Goal: Task Accomplishment & Management: Manage account settings

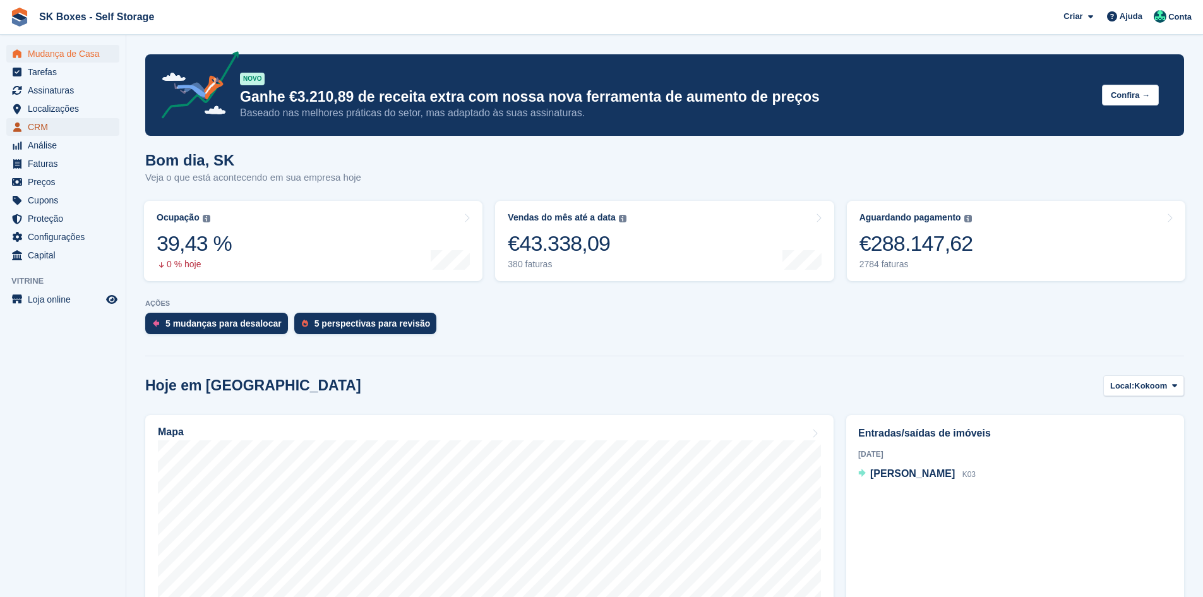
click at [63, 120] on span "CRM" at bounding box center [66, 127] width 76 height 18
click at [67, 105] on span "Localizações" at bounding box center [66, 109] width 76 height 18
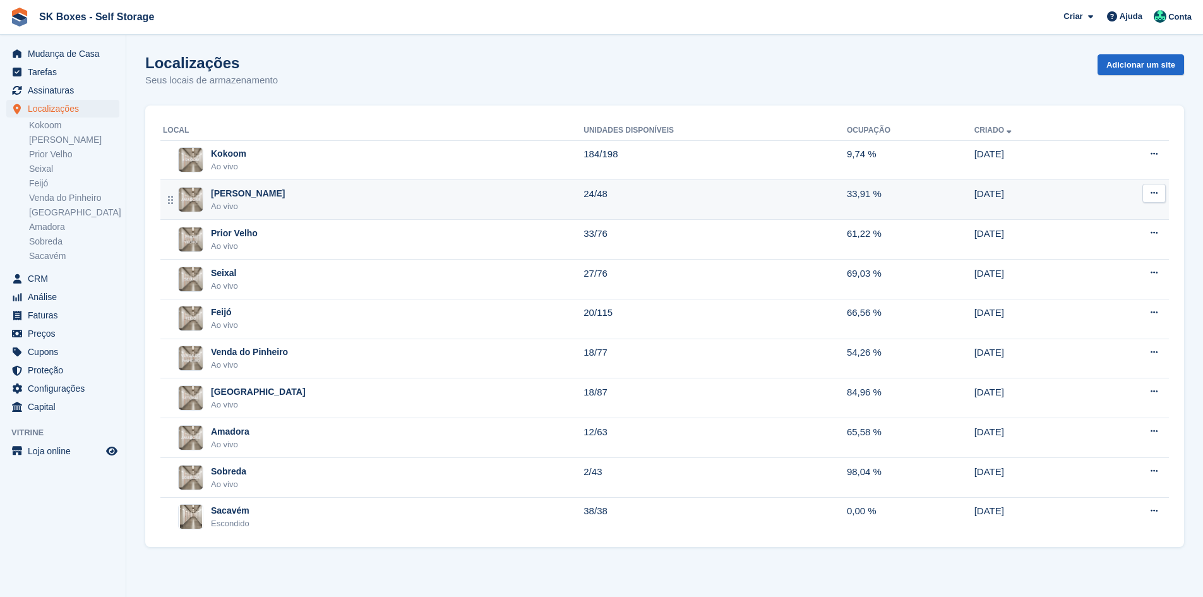
click at [345, 206] on div "Amadora II Ao vivo" at bounding box center [373, 200] width 420 height 26
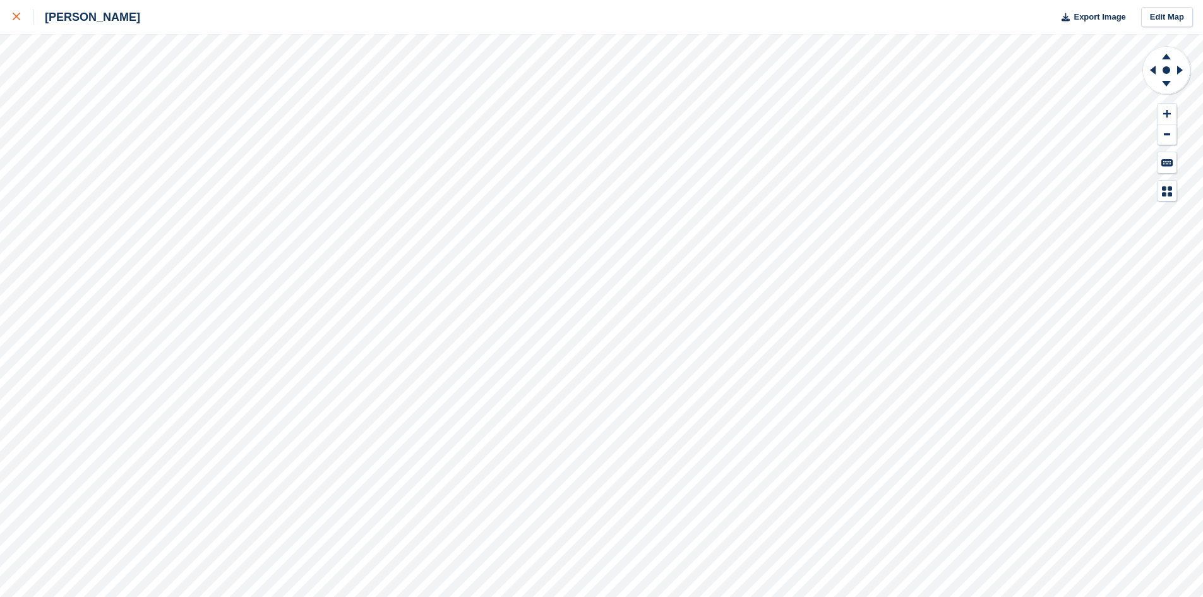
click at [18, 16] on icon at bounding box center [17, 17] width 8 height 8
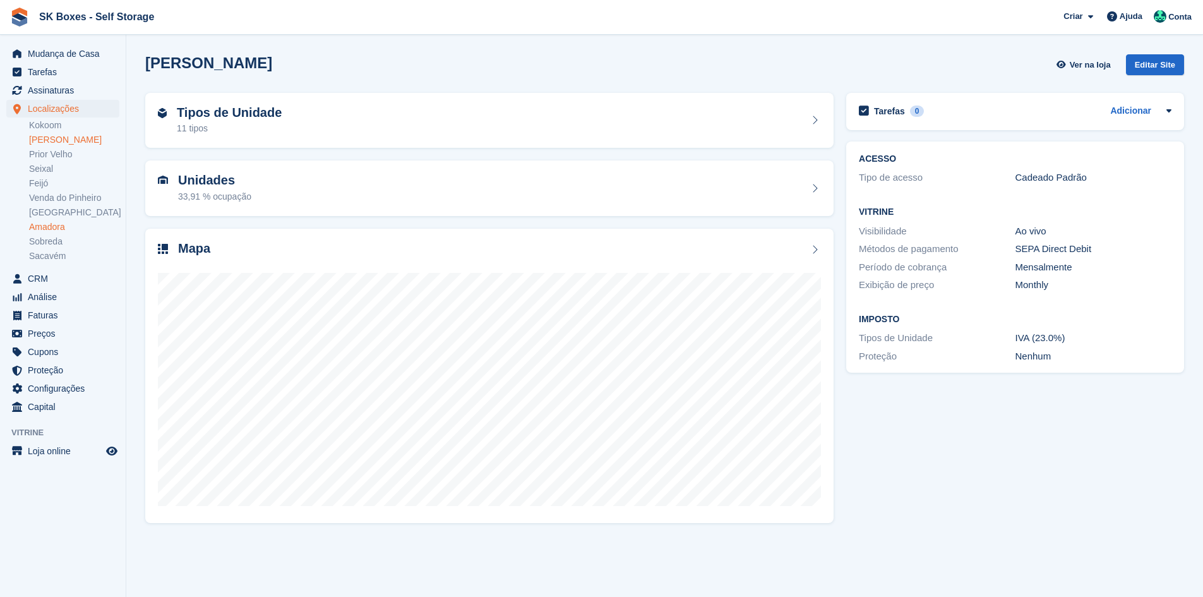
click at [52, 226] on link "Amadora" at bounding box center [74, 227] width 90 height 12
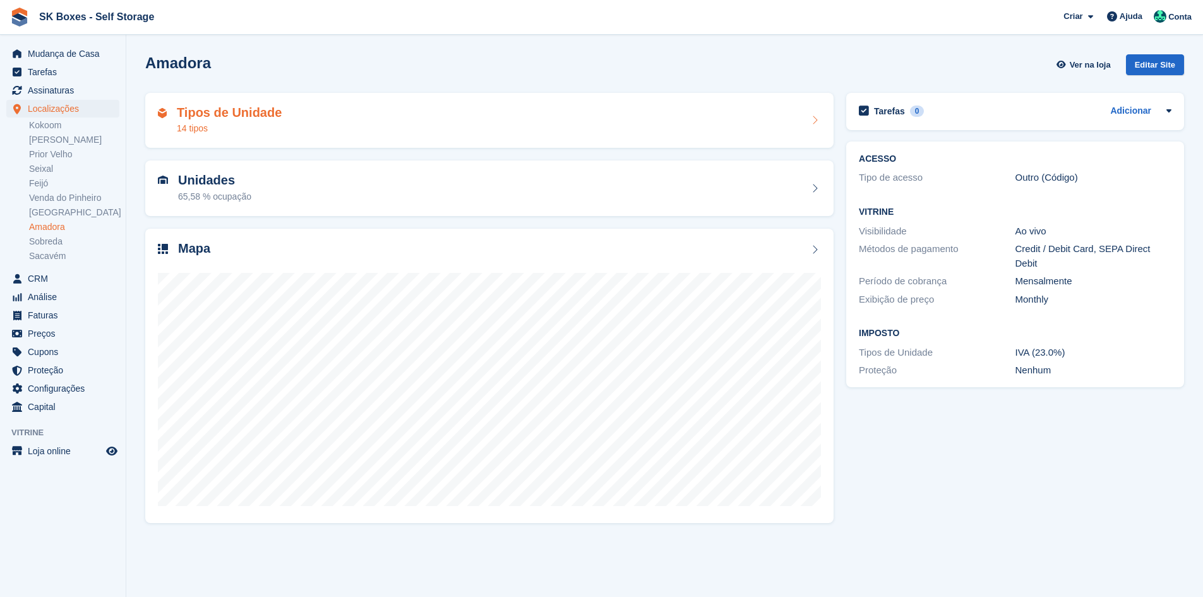
click at [285, 120] on div "Tipos de Unidade 14 tipos" at bounding box center [489, 120] width 663 height 30
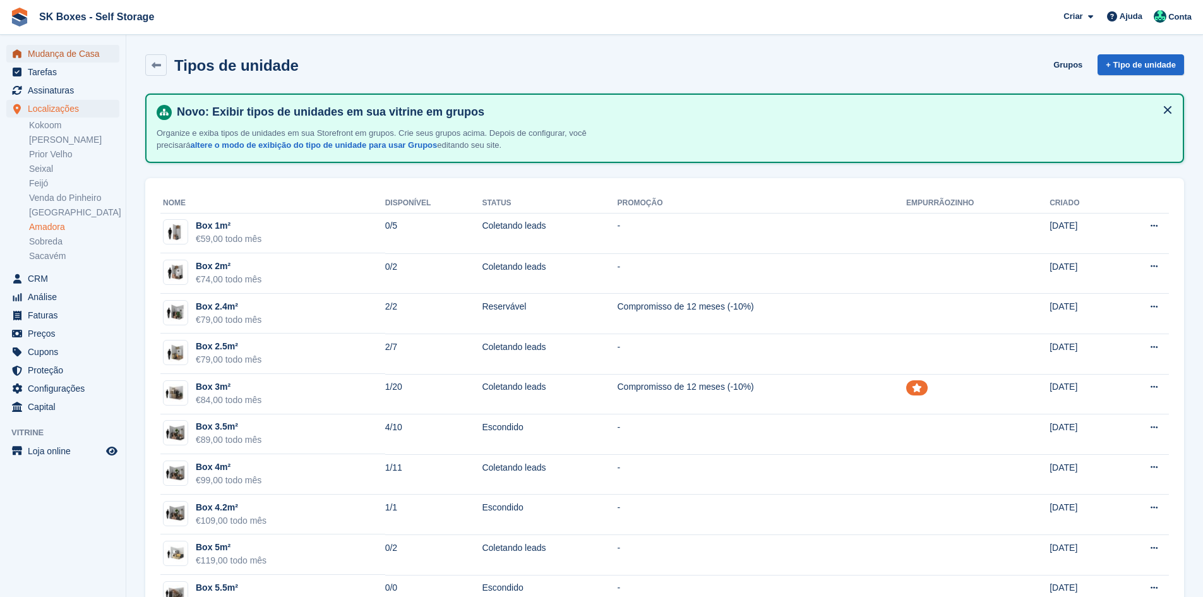
click at [66, 56] on span "Mudança de Casa" at bounding box center [66, 54] width 76 height 18
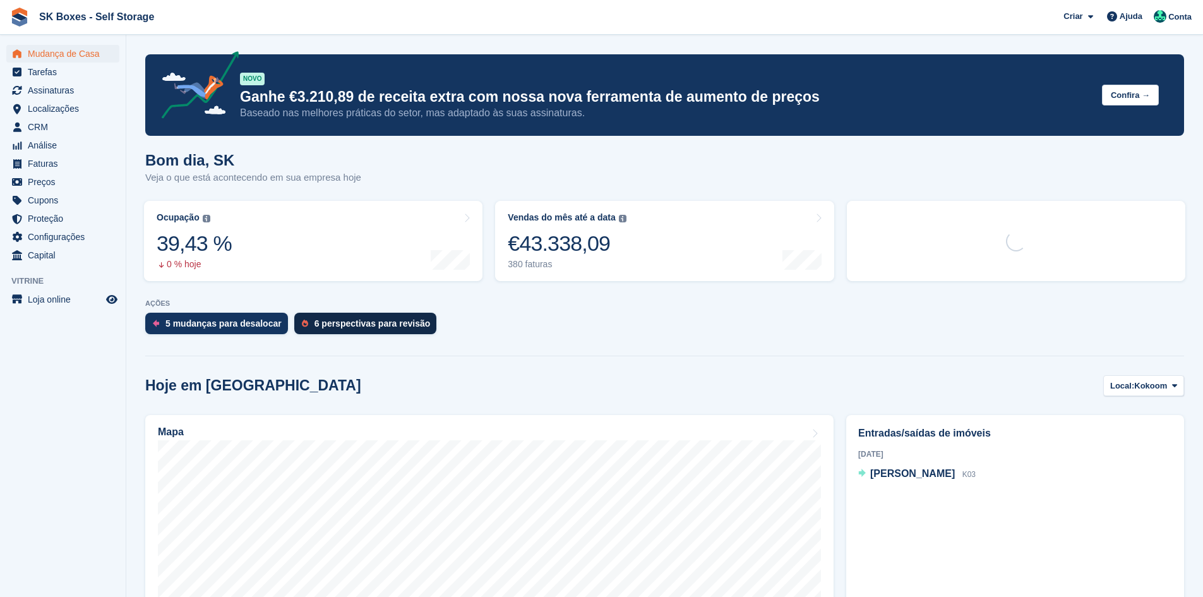
click at [356, 323] on div "6 perspectivas para revisão" at bounding box center [372, 323] width 116 height 10
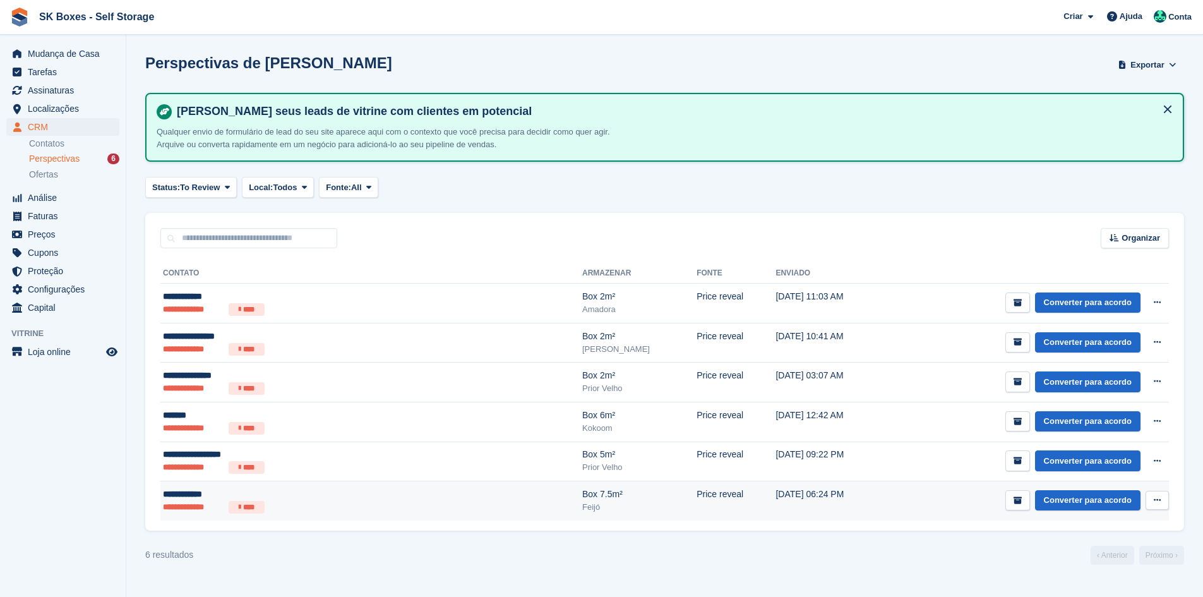
click at [352, 501] on ul "**********" at bounding box center [286, 507] width 246 height 13
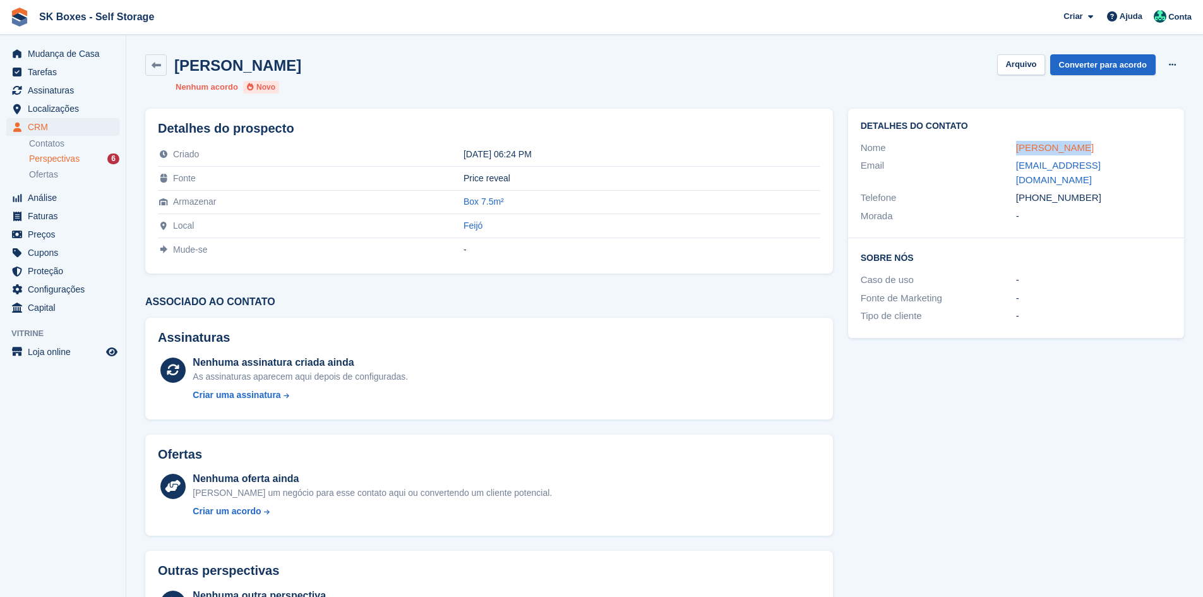
drag, startPoint x: 997, startPoint y: 145, endPoint x: 1068, endPoint y: 146, distance: 71.3
click at [1068, 146] on div "Nome Marcio Paiva" at bounding box center [1015, 148] width 311 height 18
copy div "Marcio Paiva"
click at [1014, 251] on h2 "Sobre Nós" at bounding box center [1015, 257] width 311 height 13
drag, startPoint x: 1005, startPoint y: 162, endPoint x: 1165, endPoint y: 169, distance: 159.9
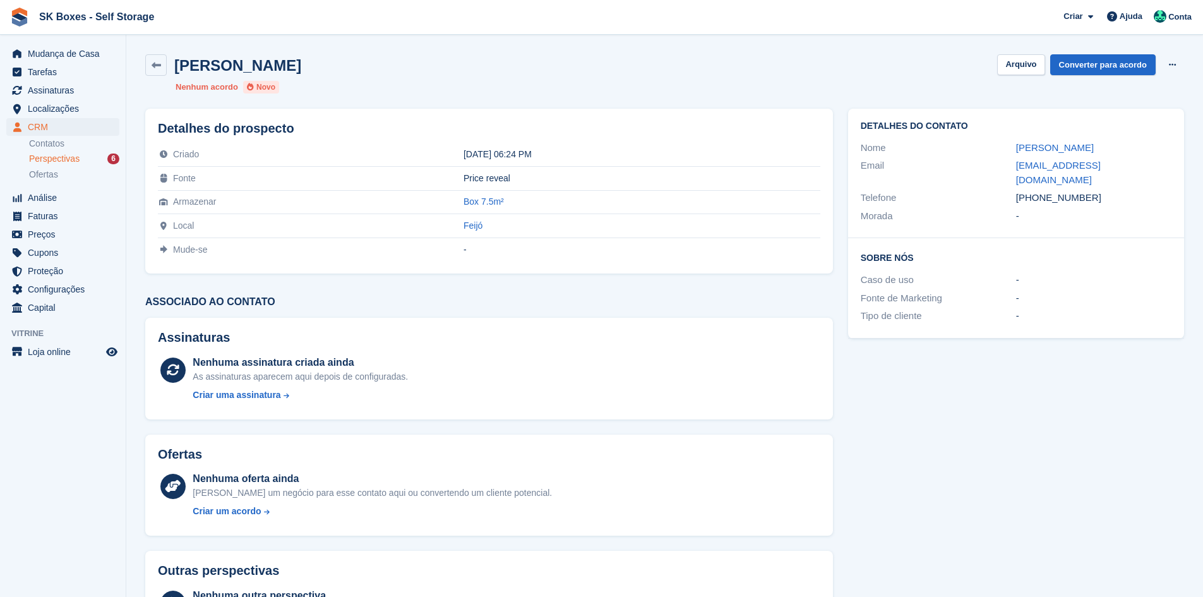
click at [1165, 163] on div "Email marcioadpaiva2003@hotmail.com" at bounding box center [1015, 173] width 311 height 32
copy div "marcioadpaiva2003@hotmail.com"
click at [1101, 191] on div "+351919319818" at bounding box center [1093, 198] width 155 height 15
drag, startPoint x: 1098, startPoint y: 182, endPoint x: 1034, endPoint y: 187, distance: 64.6
click at [1035, 191] on div "+351919319818" at bounding box center [1093, 198] width 155 height 15
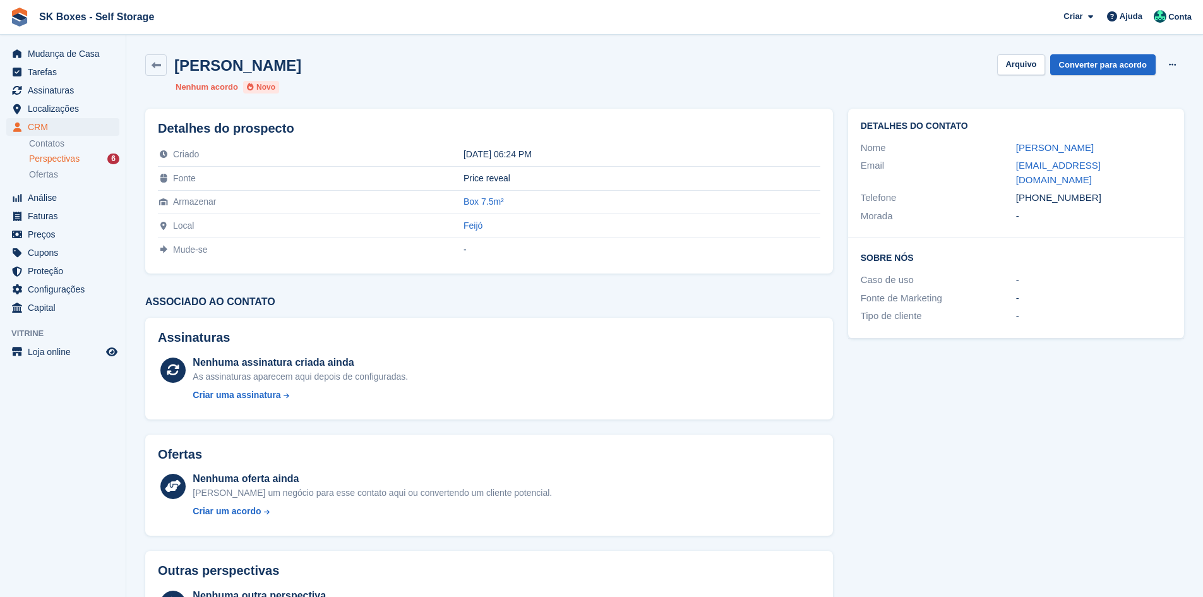
copy div "1919319818"
drag, startPoint x: 1076, startPoint y: 208, endPoint x: 1099, endPoint y: 194, distance: 26.6
click at [1077, 209] on div "-" at bounding box center [1093, 216] width 155 height 15
drag, startPoint x: 1103, startPoint y: 177, endPoint x: 1038, endPoint y: 185, distance: 65.5
click at [1038, 191] on div "+351919319818" at bounding box center [1093, 198] width 155 height 15
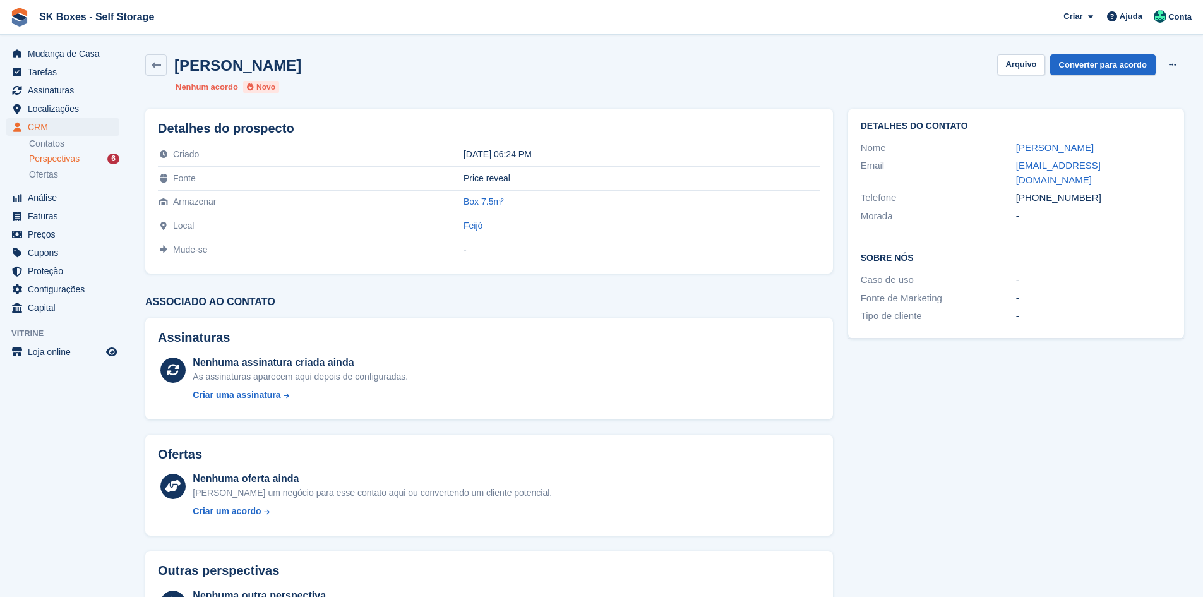
copy div "919319818"
click at [1006, 61] on button "Arquivo" at bounding box center [1020, 64] width 47 height 21
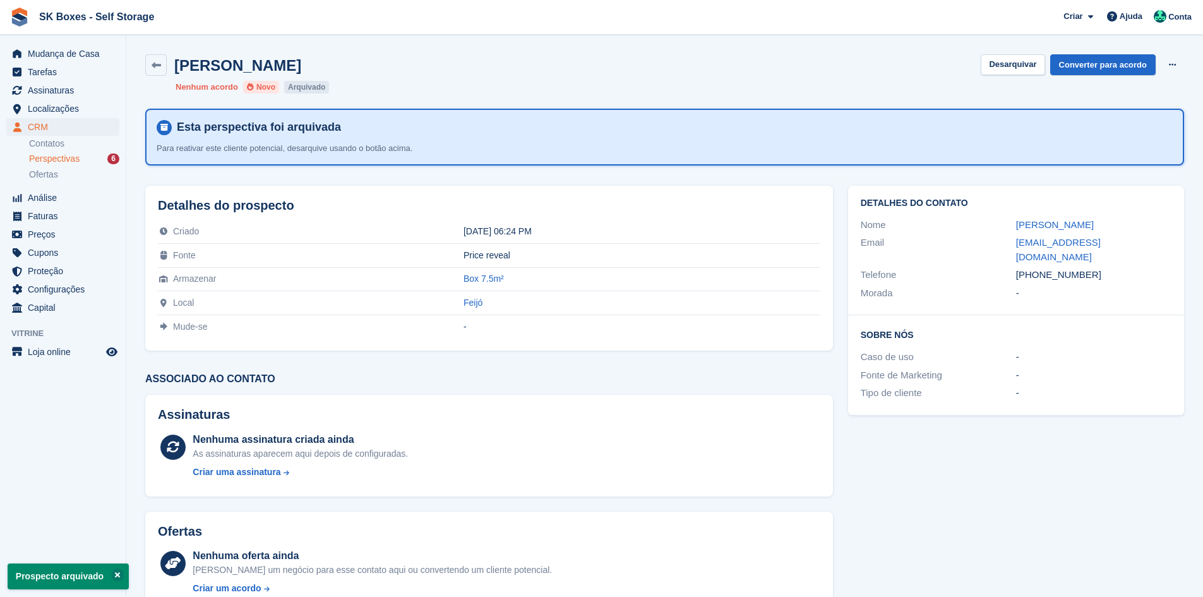
click at [64, 165] on link "Perspectivas 6" at bounding box center [74, 158] width 90 height 13
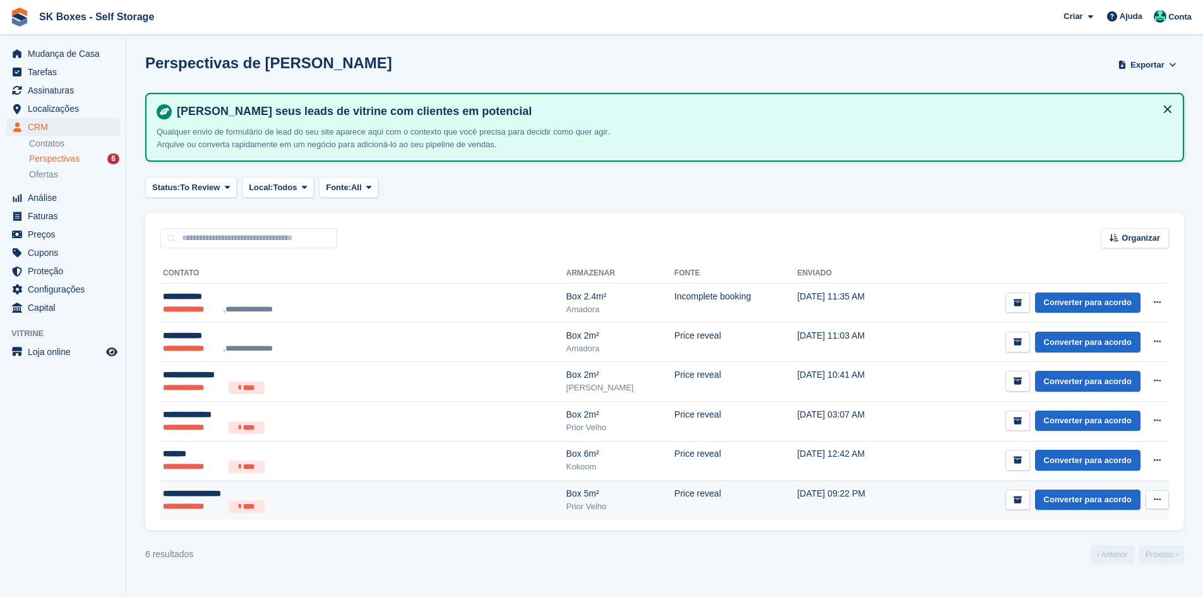
click at [316, 492] on div "**********" at bounding box center [288, 493] width 251 height 13
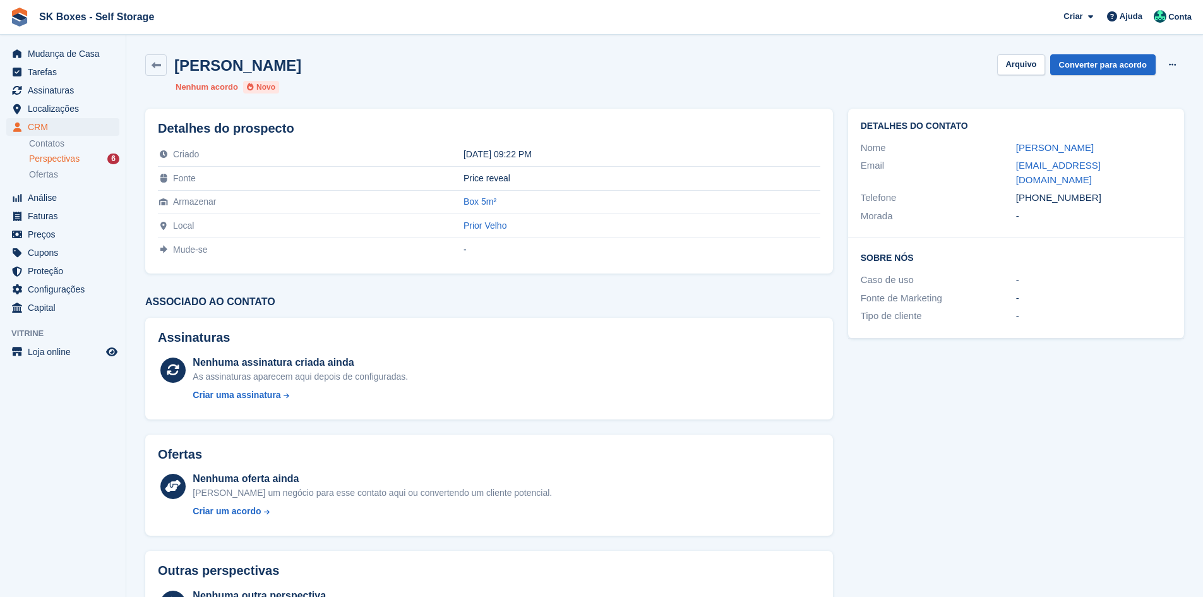
drag, startPoint x: 1011, startPoint y: 146, endPoint x: 1118, endPoint y: 146, distance: 107.3
click at [1118, 146] on div "Nome Robertovitor Vitor" at bounding box center [1015, 148] width 311 height 18
copy div "Robertovitor Vitor"
drag, startPoint x: 1063, startPoint y: 165, endPoint x: 1120, endPoint y: 165, distance: 56.8
click at [1120, 165] on div "Email robertvitor@sapo.pt" at bounding box center [1015, 173] width 311 height 32
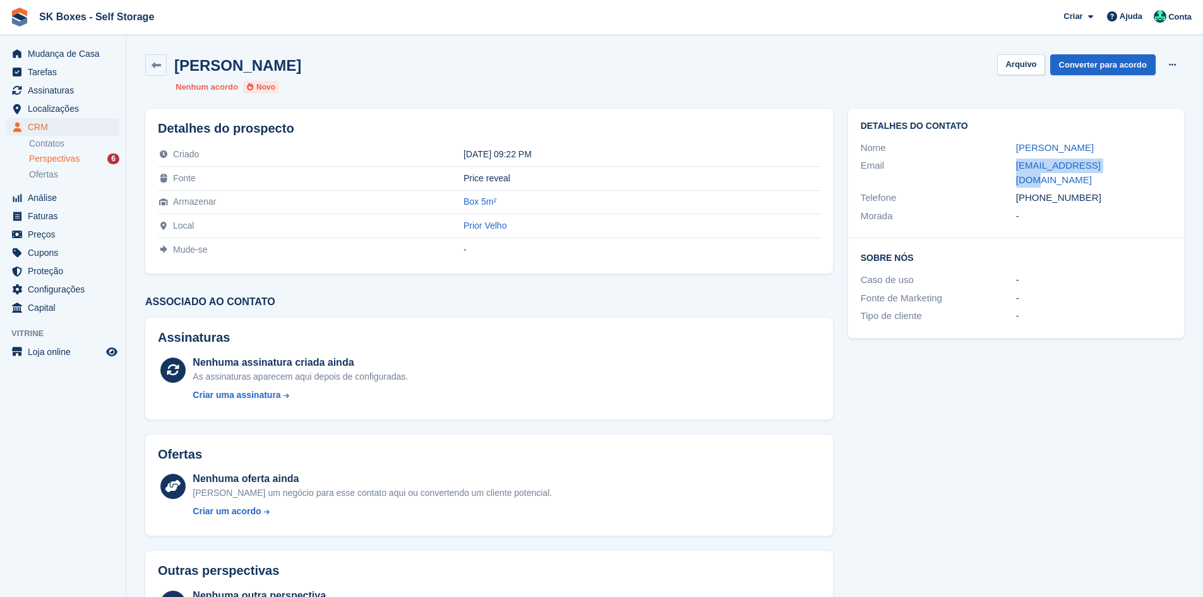
copy div "robertvitor@sapo.pt"
drag, startPoint x: 1095, startPoint y: 191, endPoint x: 1039, endPoint y: 192, distance: 55.6
click at [1039, 192] on div "Telefone +351937313577" at bounding box center [1015, 198] width 311 height 18
copy div "937313577"
click at [1107, 209] on div "-" at bounding box center [1093, 216] width 155 height 15
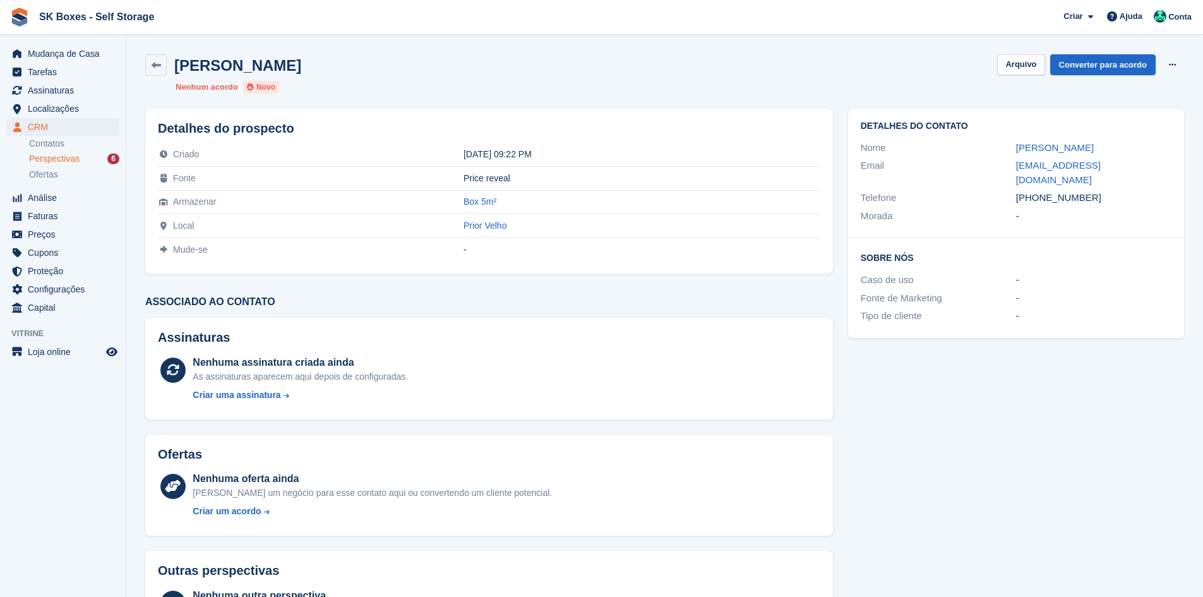
drag, startPoint x: 1093, startPoint y: 182, endPoint x: 1038, endPoint y: 181, distance: 55.6
click at [1038, 191] on div "+351937313577" at bounding box center [1093, 198] width 155 height 15
copy div "937313577"
click at [1017, 68] on button "Arquivo" at bounding box center [1020, 64] width 47 height 21
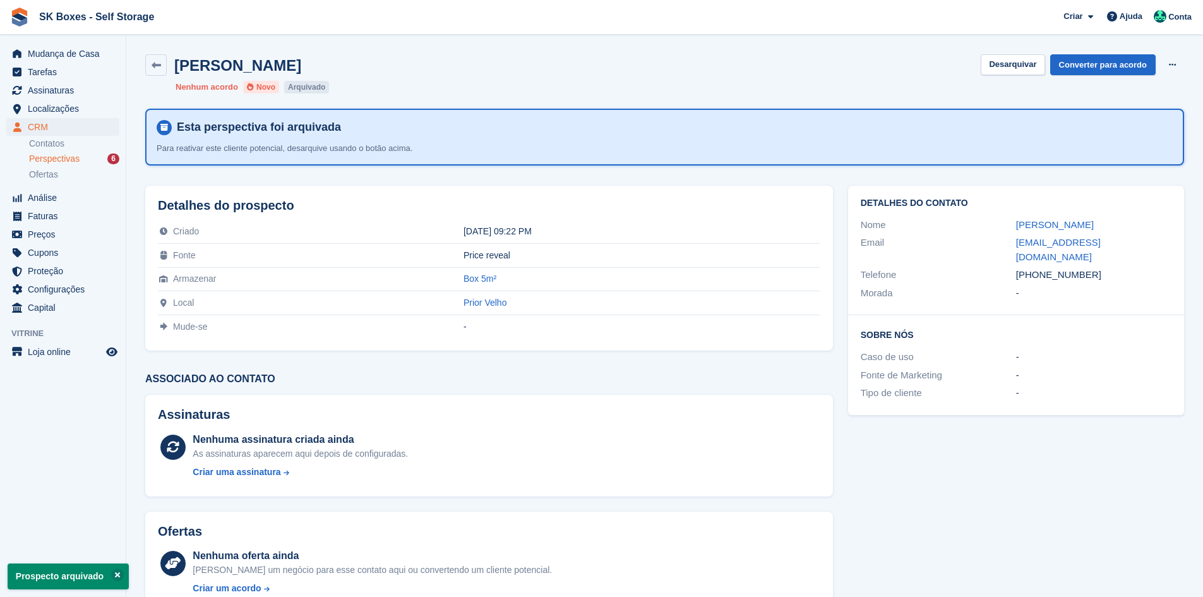
click at [57, 160] on span "Perspectivas" at bounding box center [54, 159] width 51 height 12
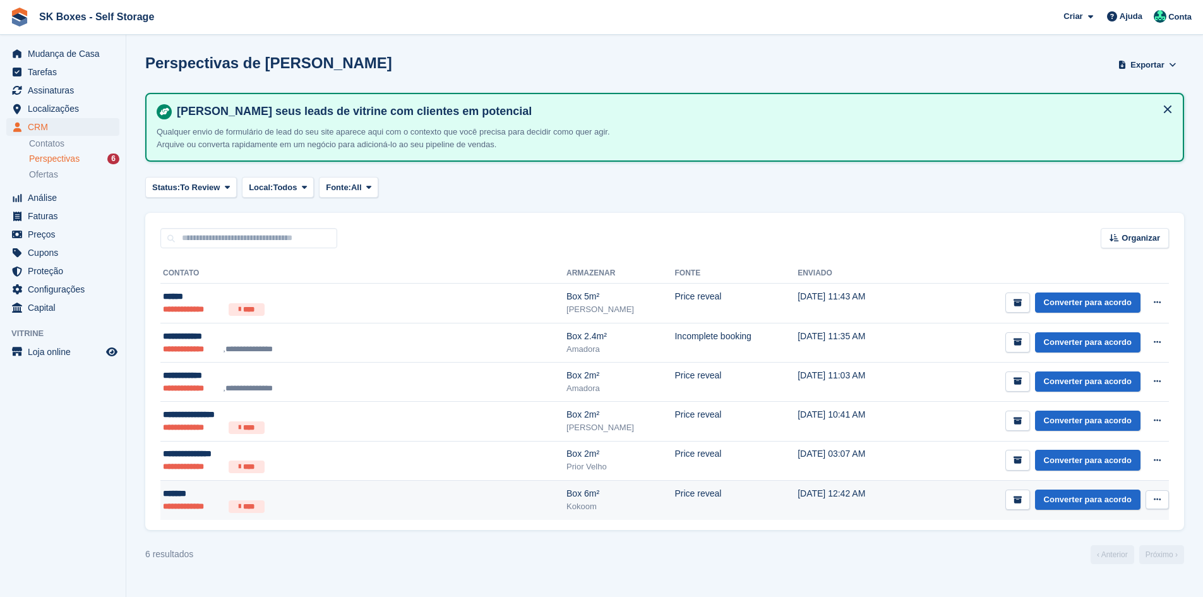
click at [323, 501] on ul "**********" at bounding box center [288, 506] width 251 height 13
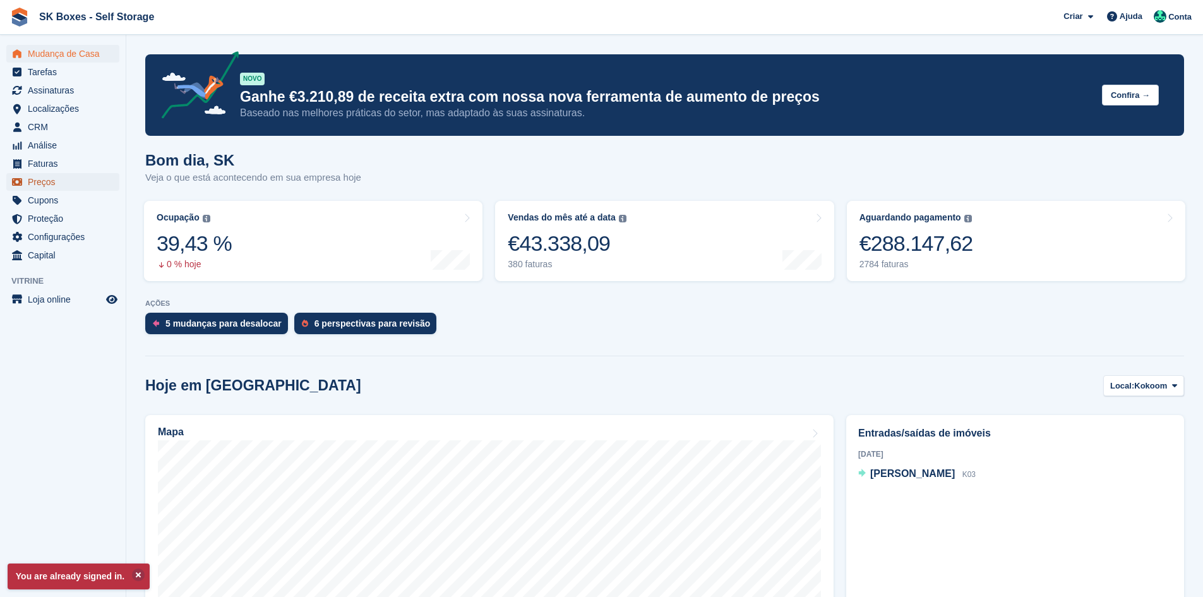
click at [57, 181] on span "Preços" at bounding box center [66, 182] width 76 height 18
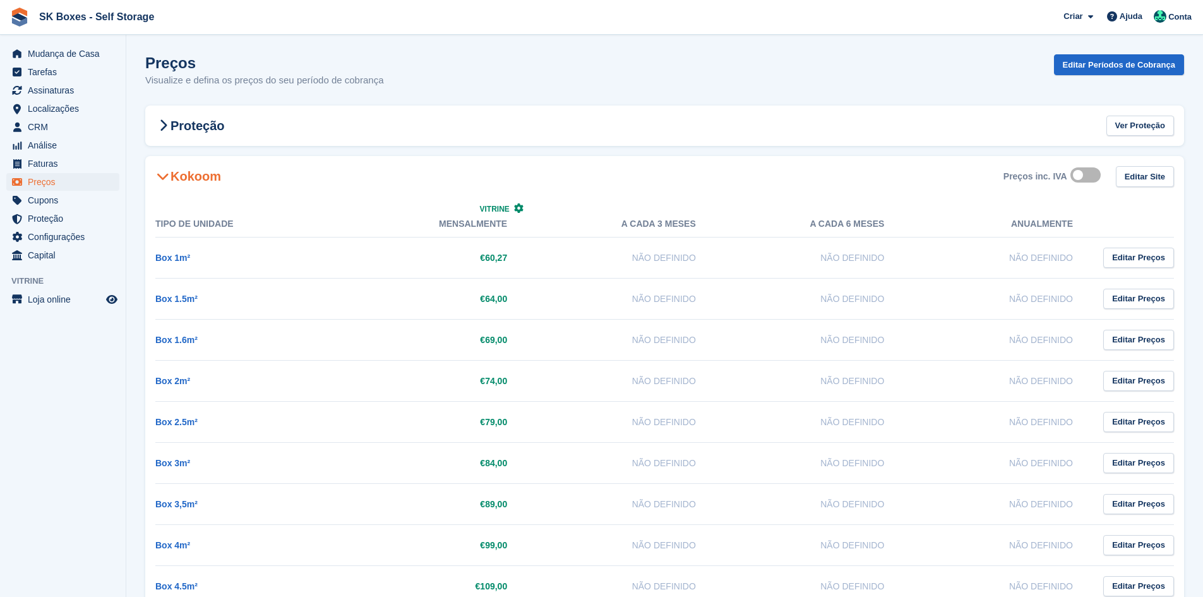
click at [155, 177] on span at bounding box center [162, 176] width 15 height 15
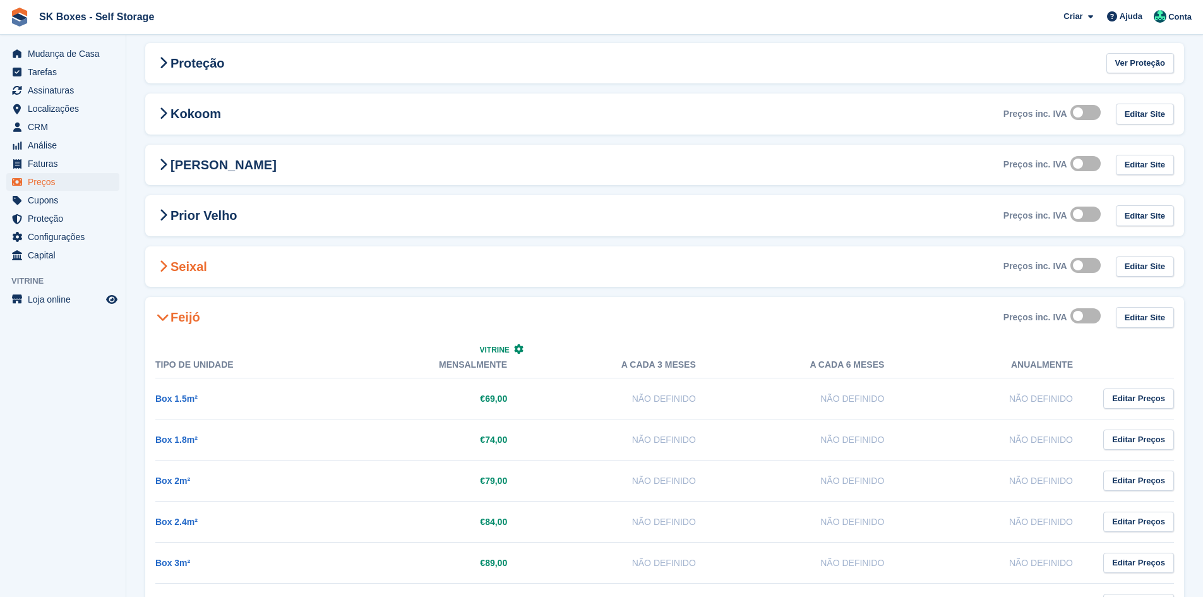
scroll to position [63, 0]
click at [167, 215] on span at bounding box center [162, 214] width 15 height 15
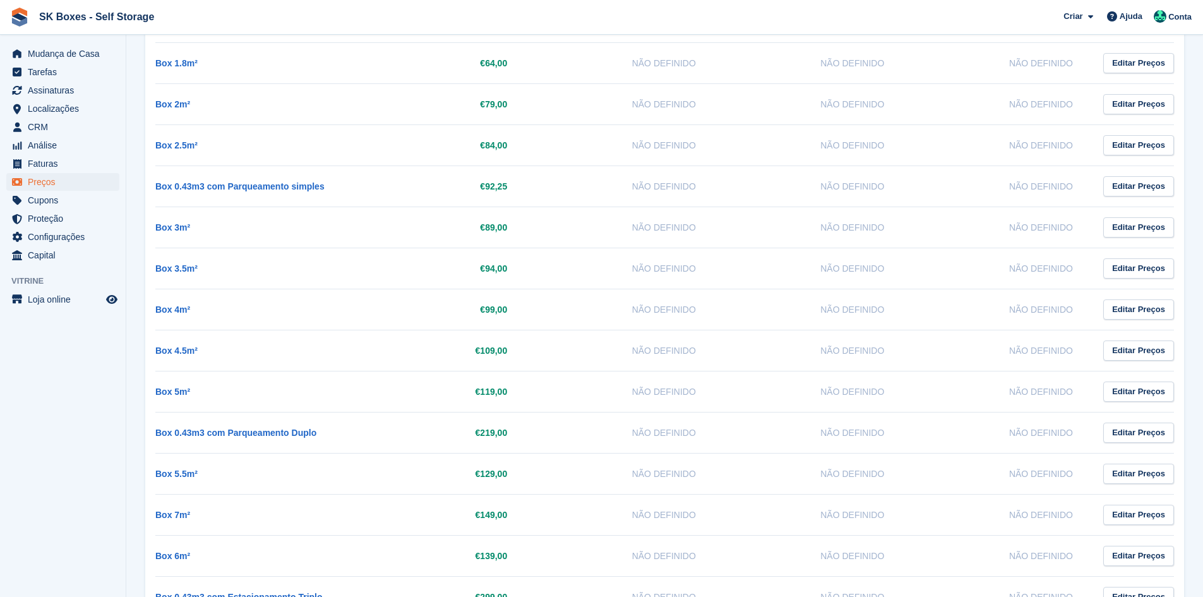
scroll to position [379, 0]
click at [54, 104] on span "Localizações" at bounding box center [66, 109] width 76 height 18
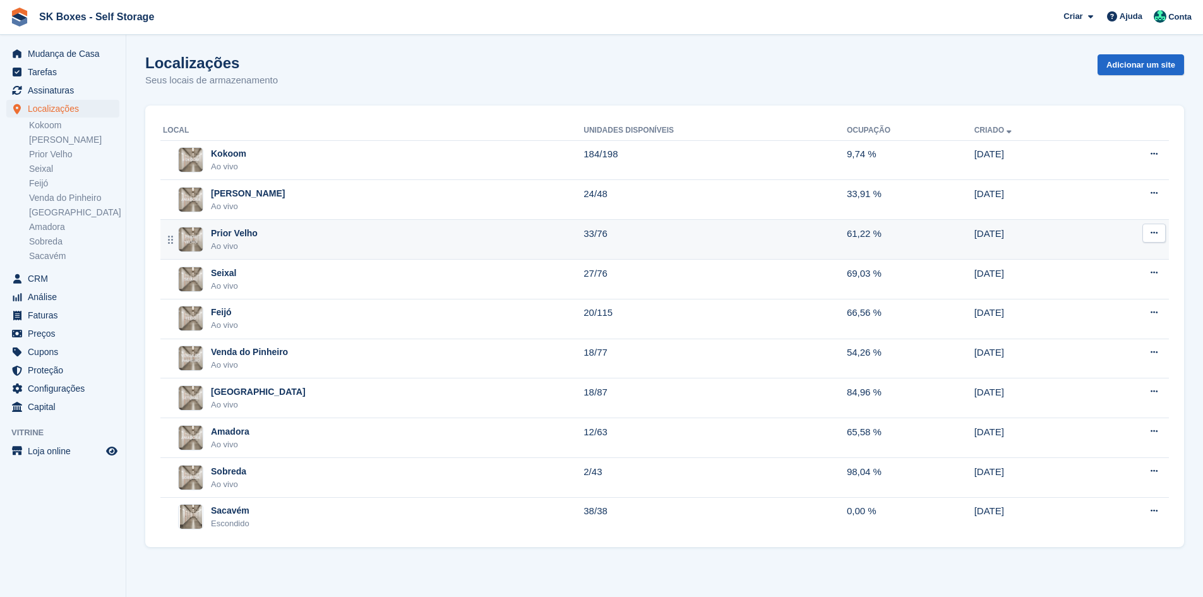
click at [305, 237] on div "Prior Velho Ao vivo" at bounding box center [373, 240] width 420 height 26
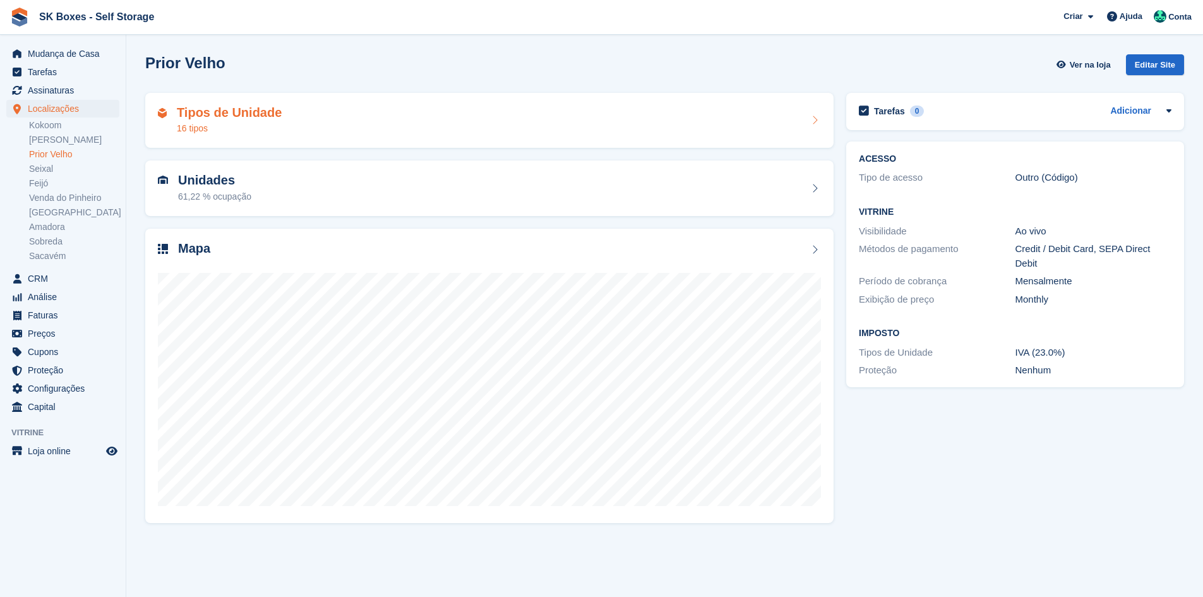
click at [316, 133] on div "Tipos de Unidade 16 tipos" at bounding box center [489, 120] width 663 height 30
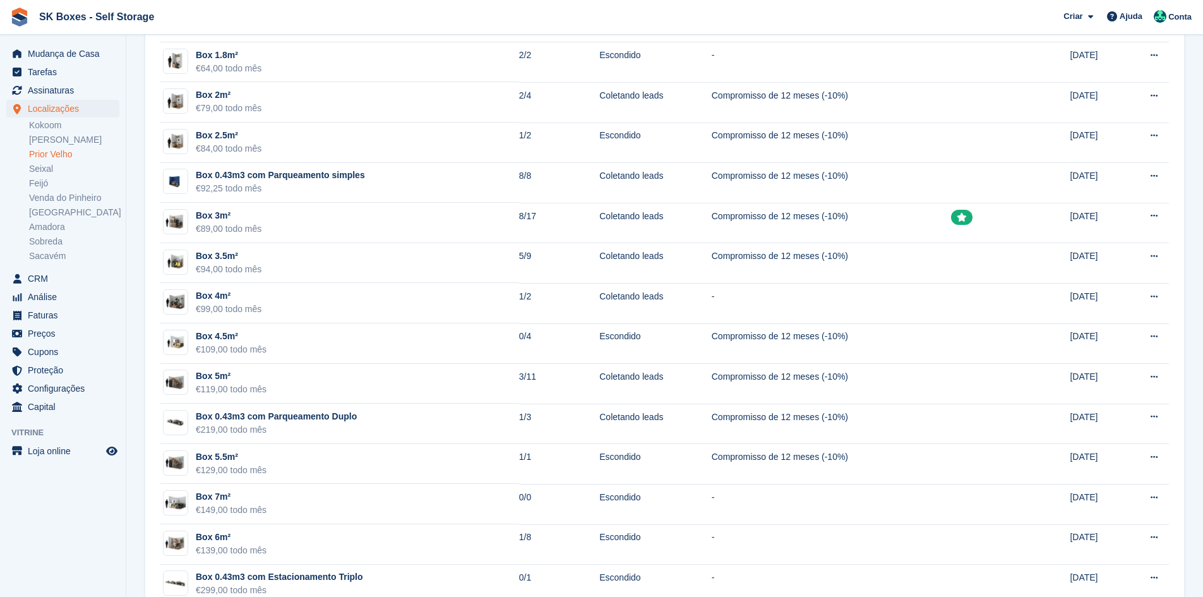
scroll to position [253, 0]
click at [67, 129] on link "Kokoom" at bounding box center [74, 125] width 90 height 12
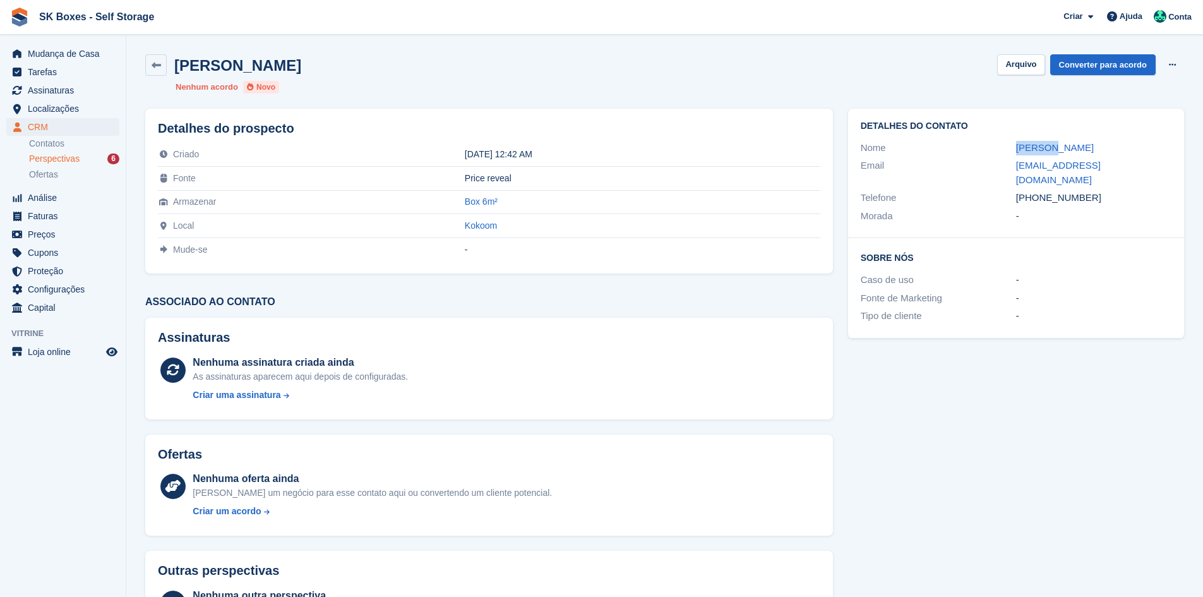
drag, startPoint x: 1011, startPoint y: 138, endPoint x: 1054, endPoint y: 143, distance: 42.7
click at [1054, 143] on div "Detalhes do contato Nome Tatiana Email tatimartins0510@gmail.com Telefone +3519…" at bounding box center [1016, 173] width 336 height 129
copy div "Tatiana"
drag, startPoint x: 1123, startPoint y: 181, endPoint x: 1038, endPoint y: 188, distance: 84.9
click at [1038, 191] on div "+351923037090" at bounding box center [1093, 198] width 155 height 15
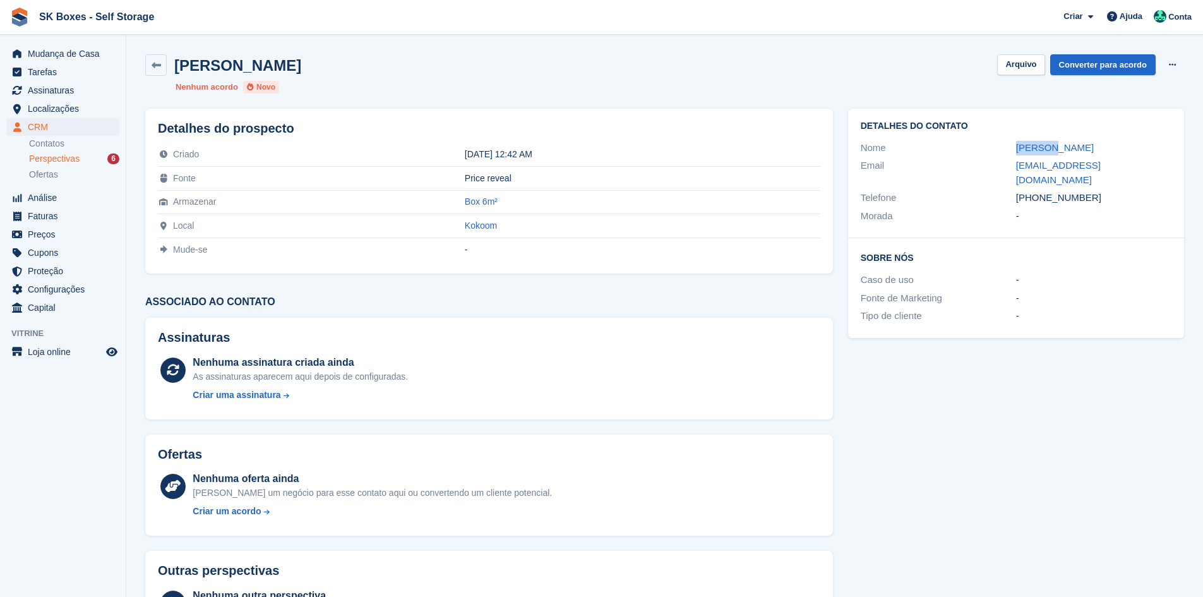
copy div "923037090"
drag, startPoint x: 1001, startPoint y: 171, endPoint x: 1184, endPoint y: 171, distance: 183.1
click at [1184, 171] on div "Detalhes do contato Nome Tatiana Email tatimartins0510@gmail.com Telefone +3519…" at bounding box center [1015, 223] width 351 height 245
copy div "tatimartins0510@gmail.com"
click at [1043, 71] on button "Arquivo" at bounding box center [1020, 64] width 47 height 21
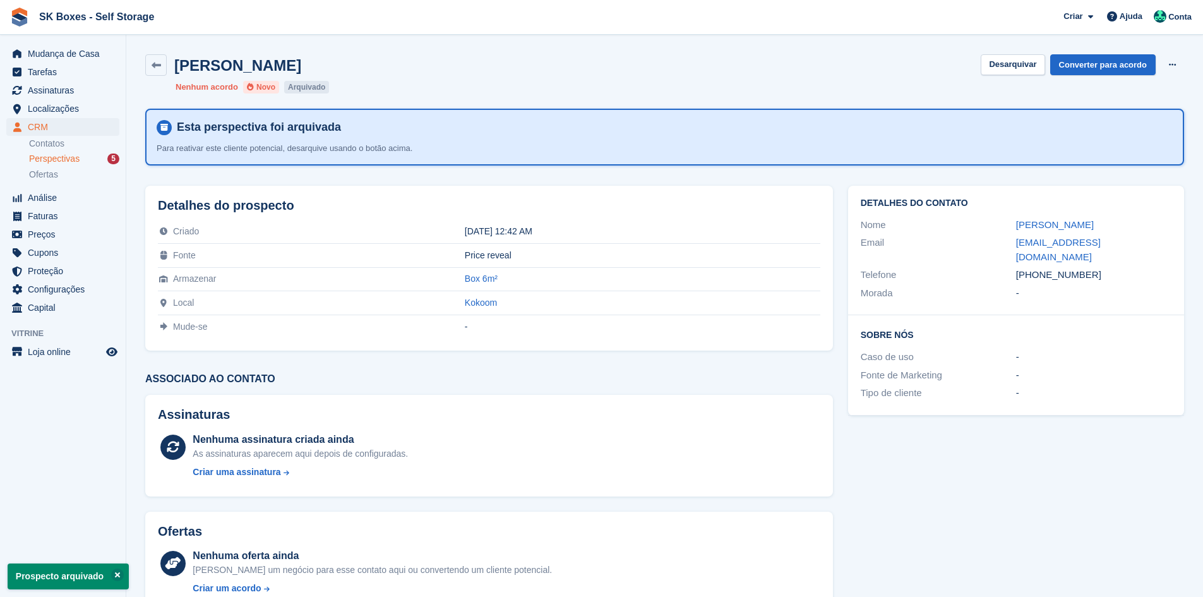
drag, startPoint x: 1090, startPoint y: 259, endPoint x: 1036, endPoint y: 262, distance: 53.7
click at [1036, 268] on div "+351923037090" at bounding box center [1093, 275] width 155 height 15
copy div "923037090"
click at [93, 159] on div "Perspectivas 5" at bounding box center [74, 159] width 90 height 12
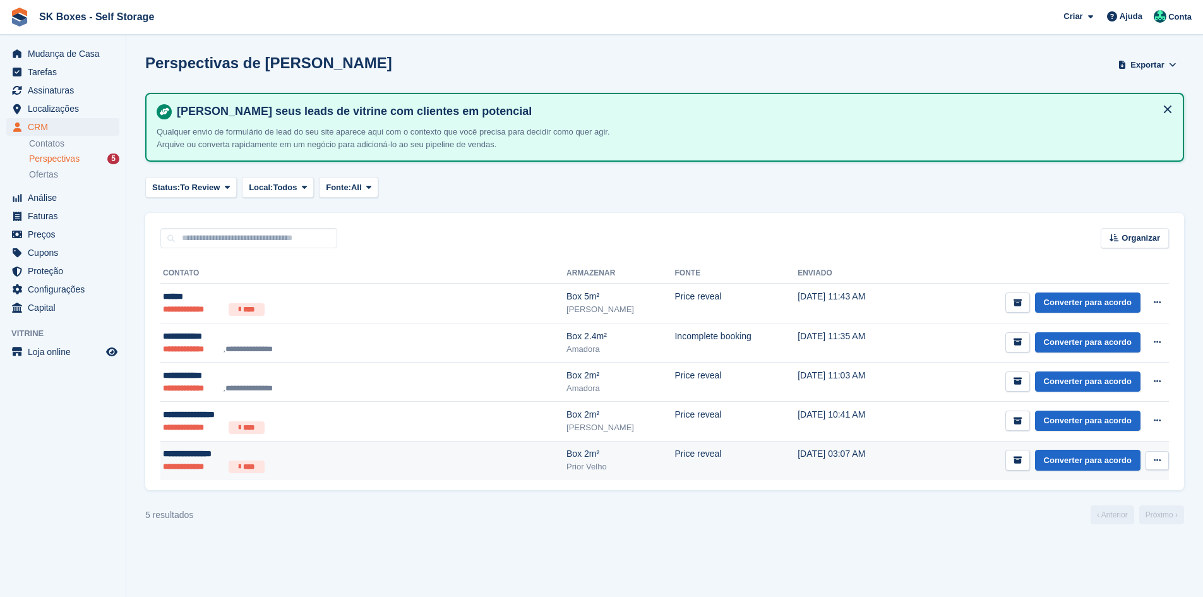
click at [288, 456] on div "**********" at bounding box center [288, 453] width 251 height 13
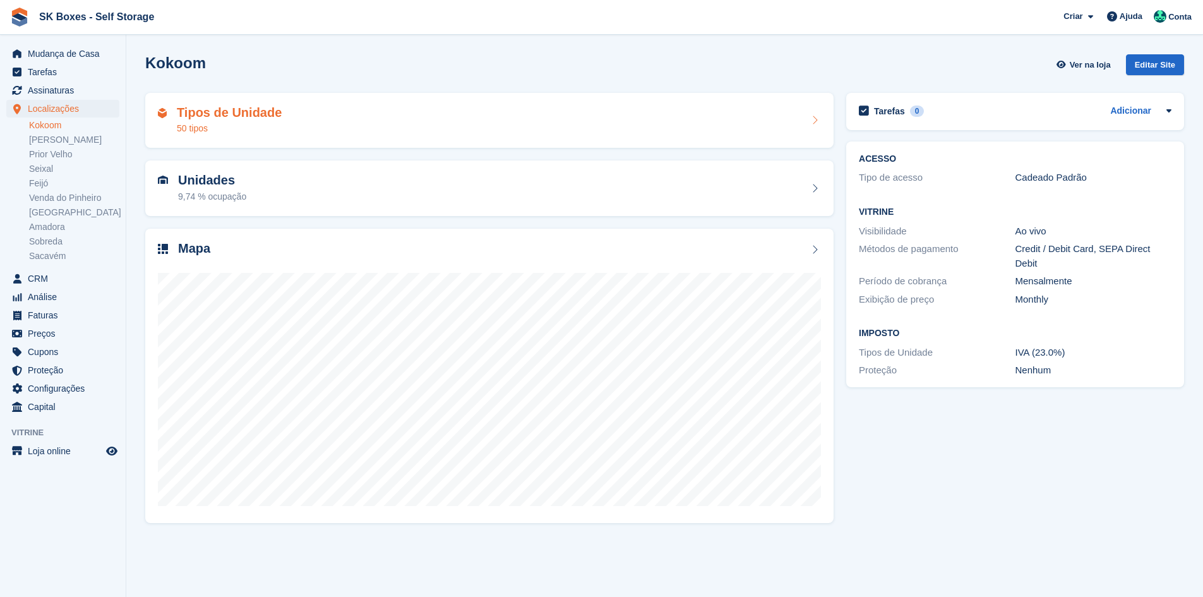
click at [278, 113] on div "Tipos de Unidade 50 tipos" at bounding box center [489, 120] width 663 height 30
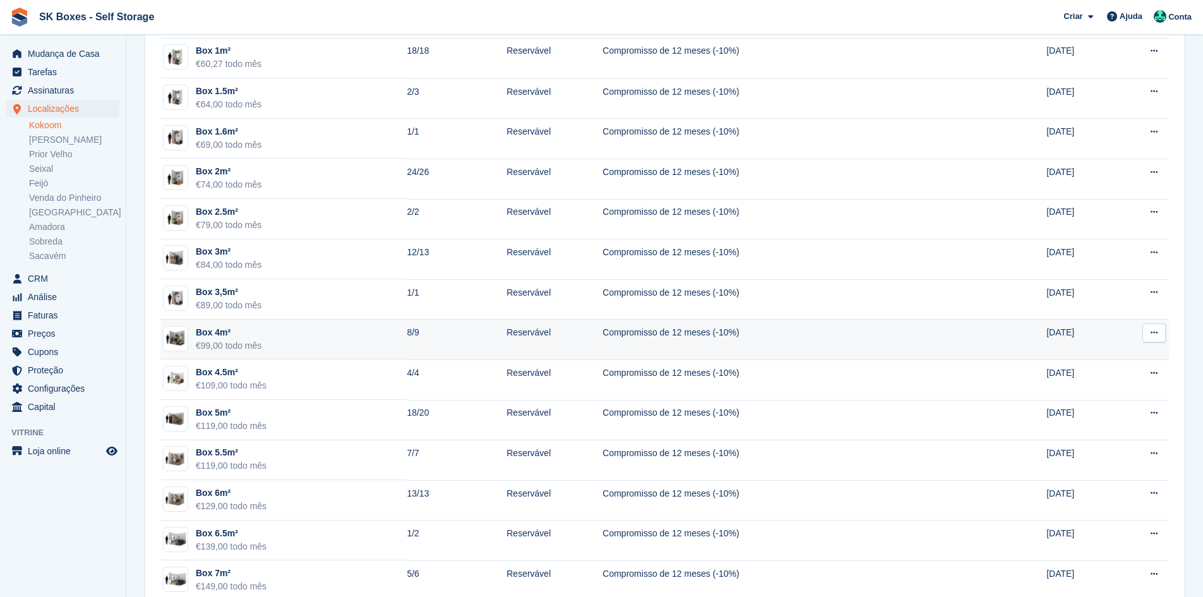
scroll to position [379, 0]
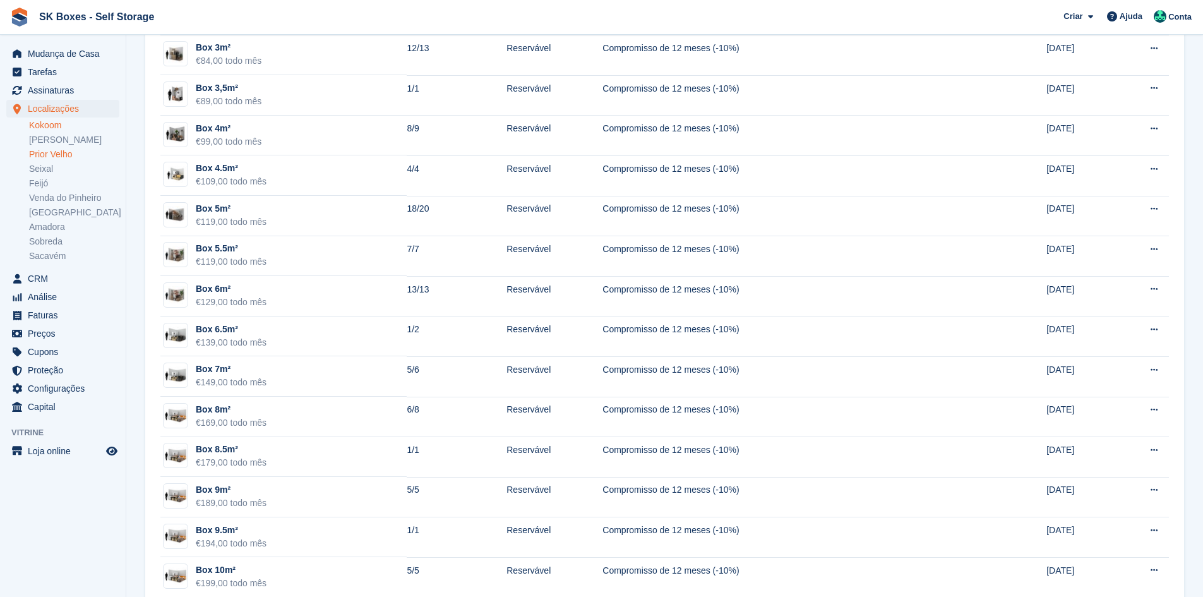
click at [57, 155] on link "Prior Velho" at bounding box center [74, 154] width 90 height 12
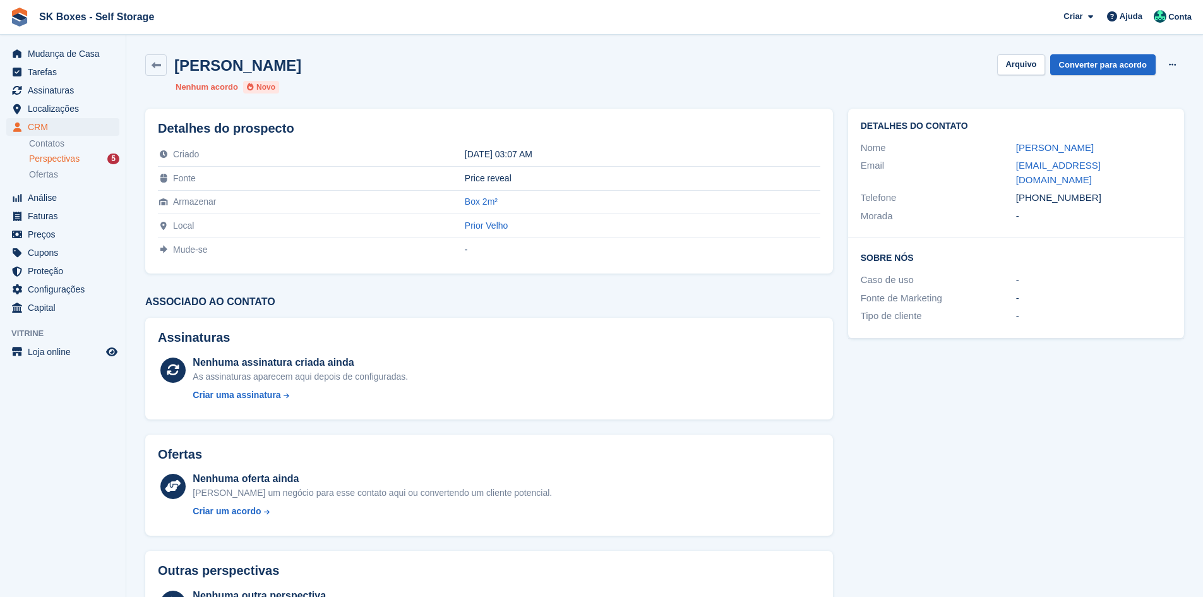
drag, startPoint x: 1000, startPoint y: 142, endPoint x: 1085, endPoint y: 142, distance: 85.2
click at [1085, 142] on div "Nome [PERSON_NAME]" at bounding box center [1015, 148] width 311 height 18
copy div "[PERSON_NAME]"
drag, startPoint x: 1038, startPoint y: 162, endPoint x: 1138, endPoint y: 162, distance: 99.1
click at [1138, 162] on div "Email [EMAIL_ADDRESS][DOMAIN_NAME]" at bounding box center [1015, 173] width 311 height 32
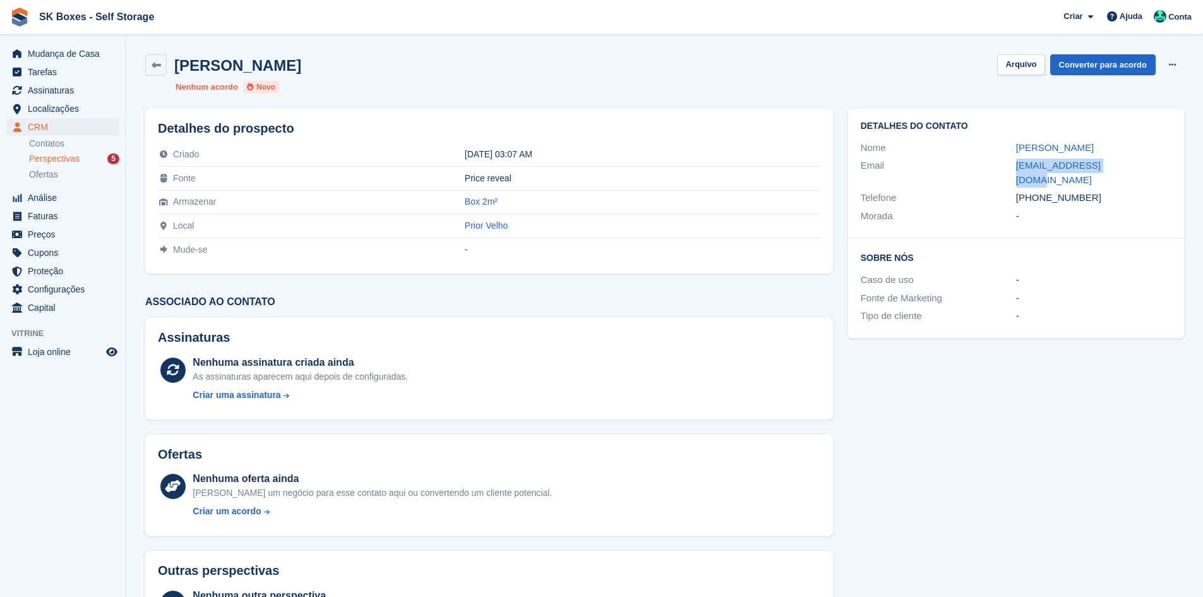
copy div "[EMAIL_ADDRESS][DOMAIN_NAME]"
drag, startPoint x: 1105, startPoint y: 187, endPoint x: 1037, endPoint y: 183, distance: 68.9
click at [1037, 191] on div "[PHONE_NUMBER]" at bounding box center [1093, 198] width 155 height 15
copy div "938242908"
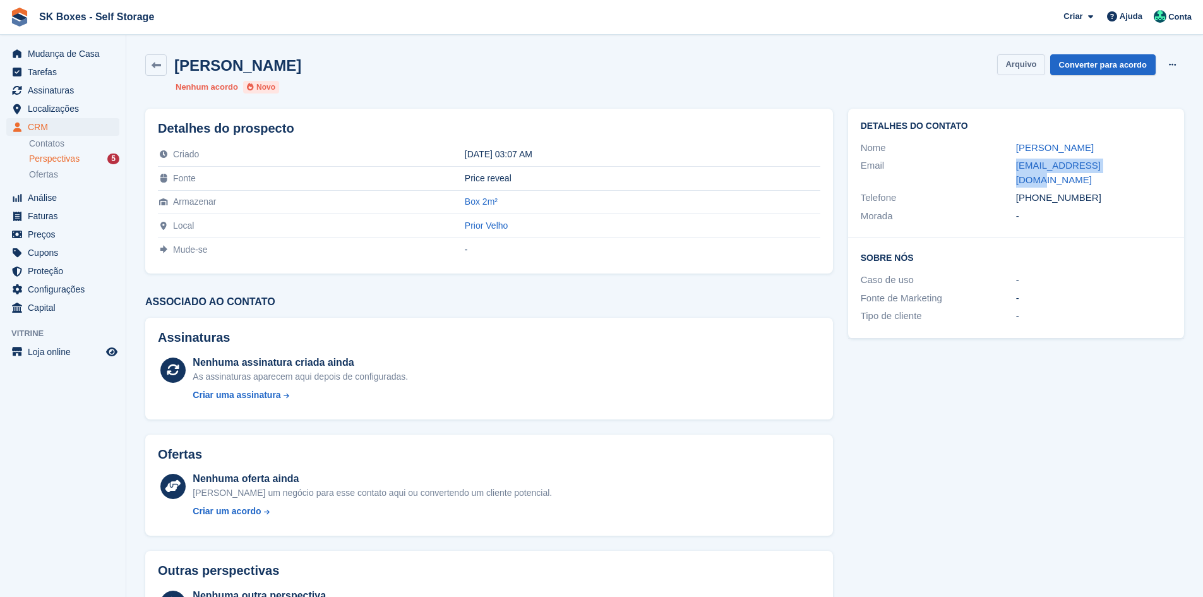
click at [1019, 58] on button "Arquivo" at bounding box center [1020, 64] width 47 height 21
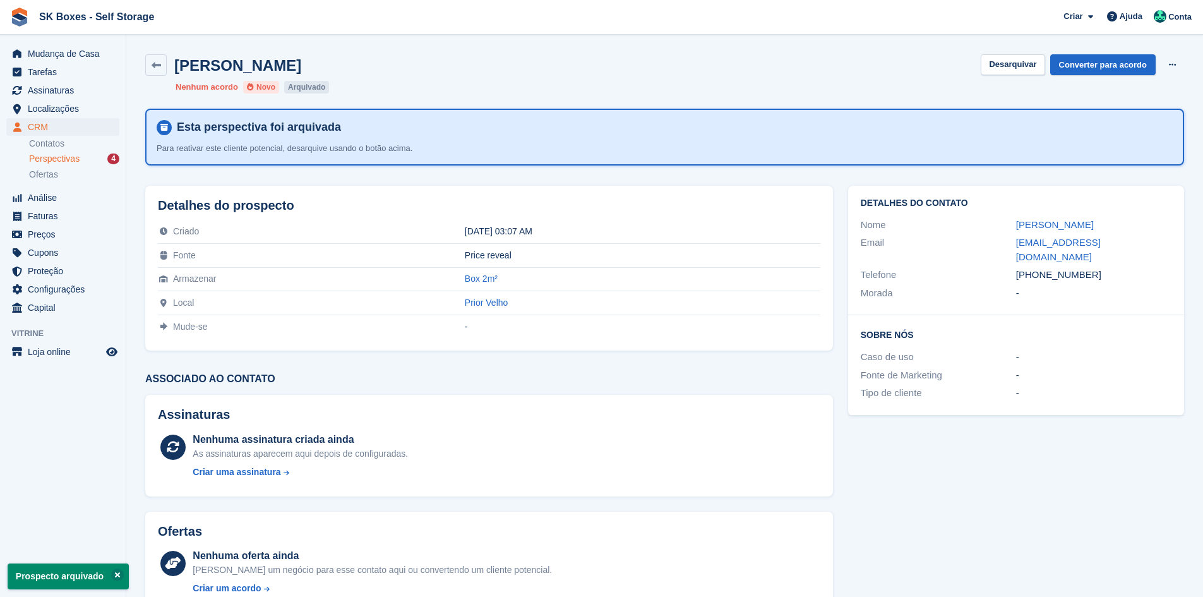
click at [101, 157] on div "Perspectivas 4" at bounding box center [74, 159] width 90 height 12
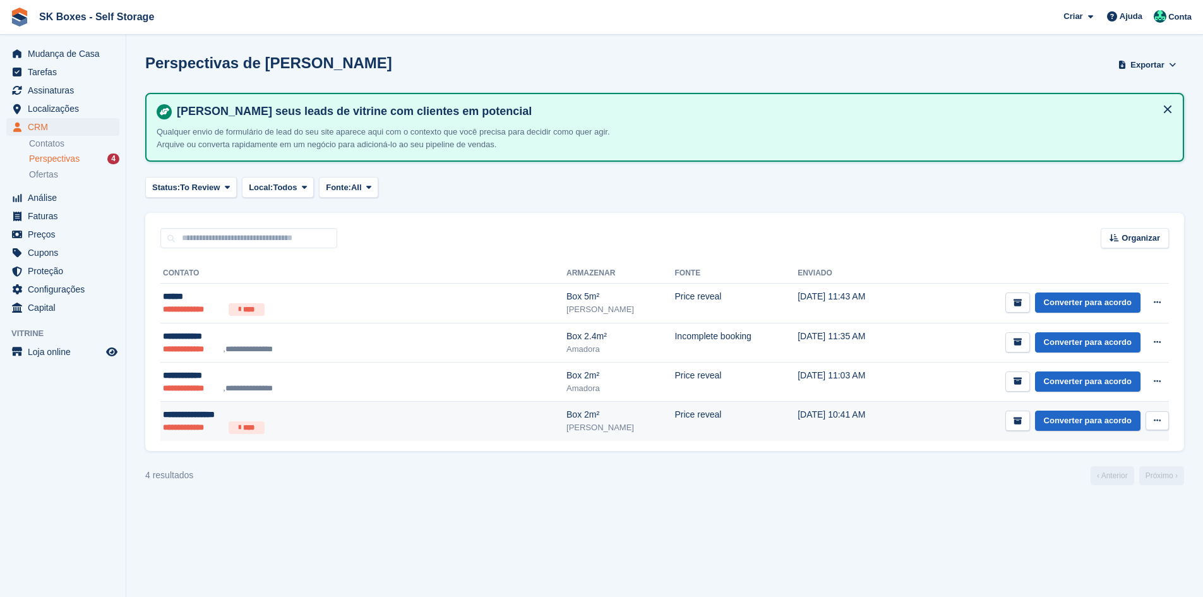
click at [277, 408] on div "**********" at bounding box center [288, 414] width 251 height 13
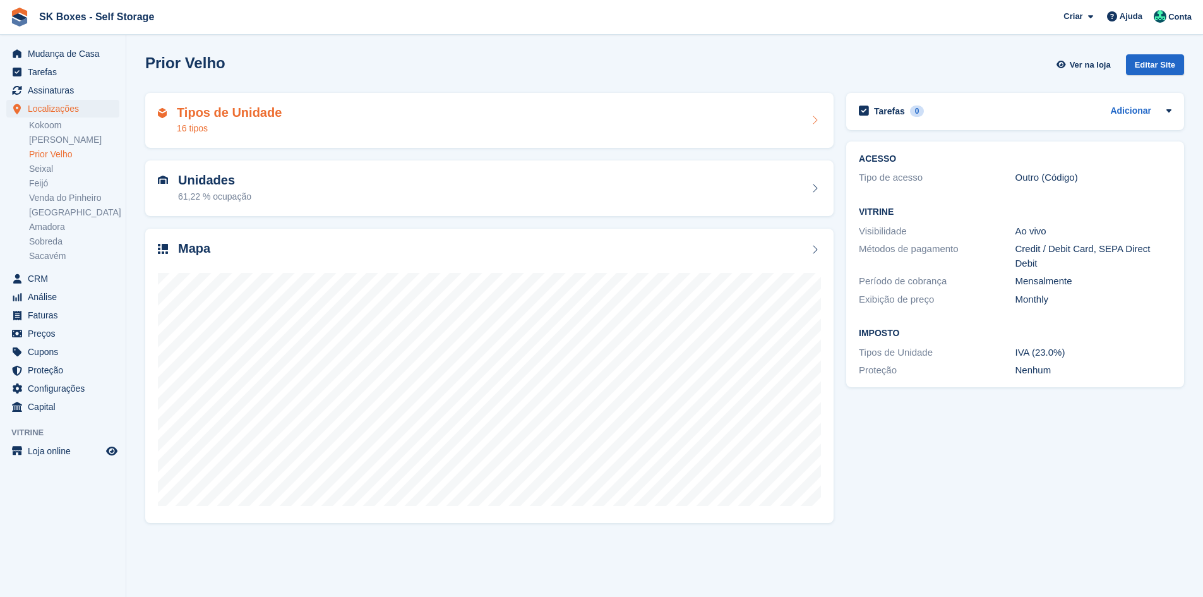
click at [223, 117] on h2 "Tipos de Unidade" at bounding box center [229, 112] width 105 height 15
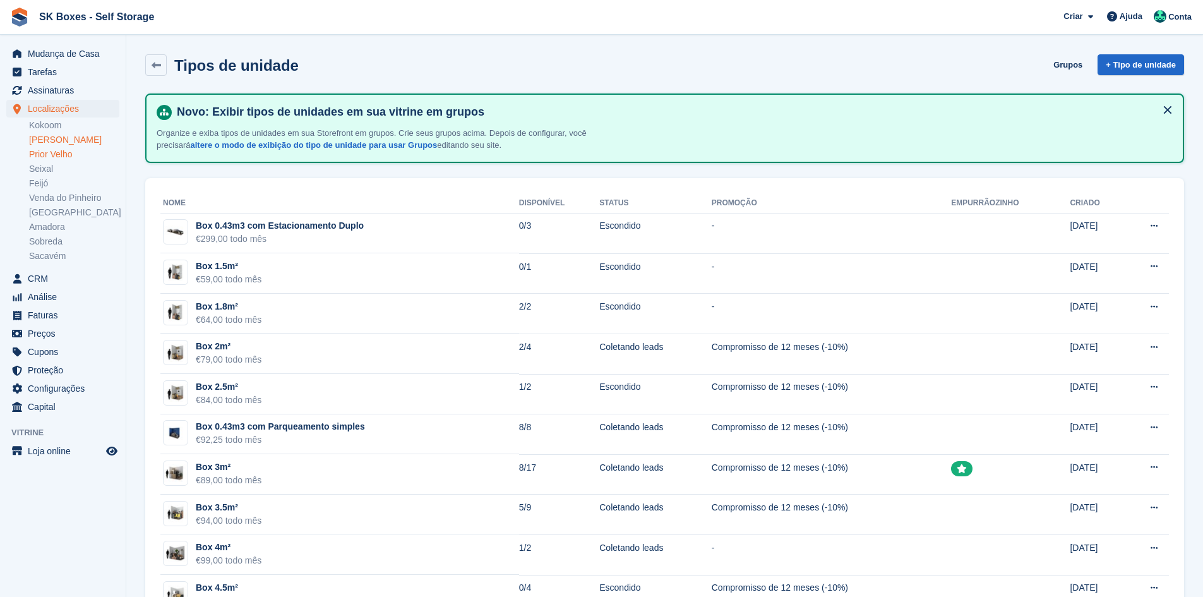
click at [69, 141] on link "[PERSON_NAME]" at bounding box center [74, 140] width 90 height 12
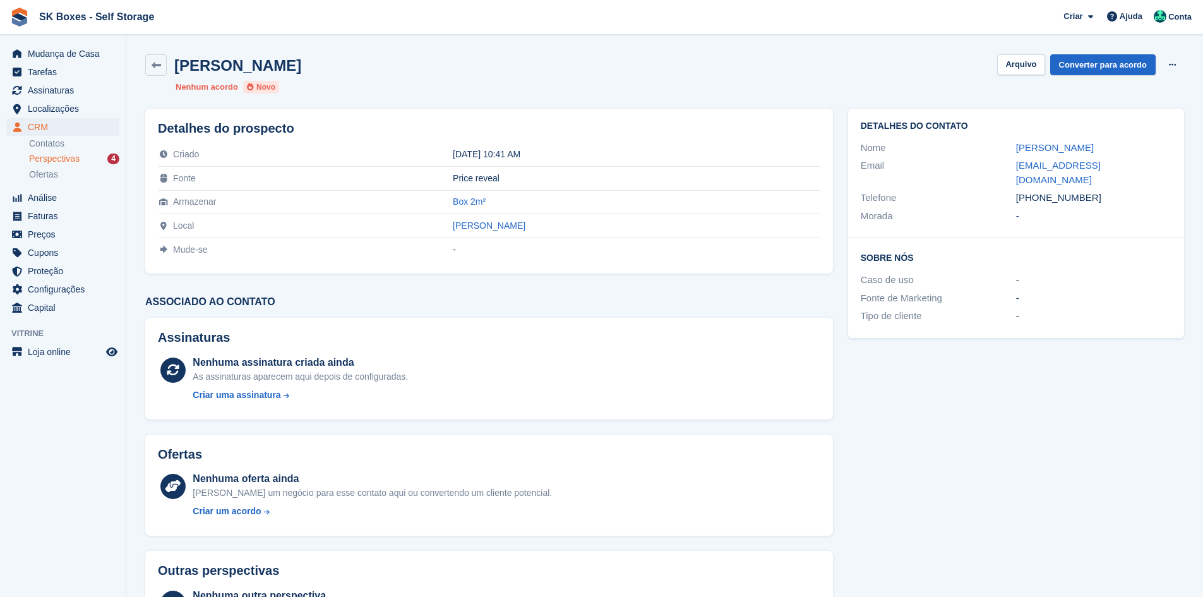
drag, startPoint x: 1002, startPoint y: 145, endPoint x: 1099, endPoint y: 146, distance: 96.6
click at [1099, 146] on div "Nome Ângela Fernandes" at bounding box center [1015, 148] width 311 height 18
copy div "Ângela Fernandes"
drag, startPoint x: 996, startPoint y: 170, endPoint x: 1145, endPoint y: 160, distance: 149.3
click at [1145, 160] on div "Email angelo.micael.40@gmail.com" at bounding box center [1015, 173] width 311 height 32
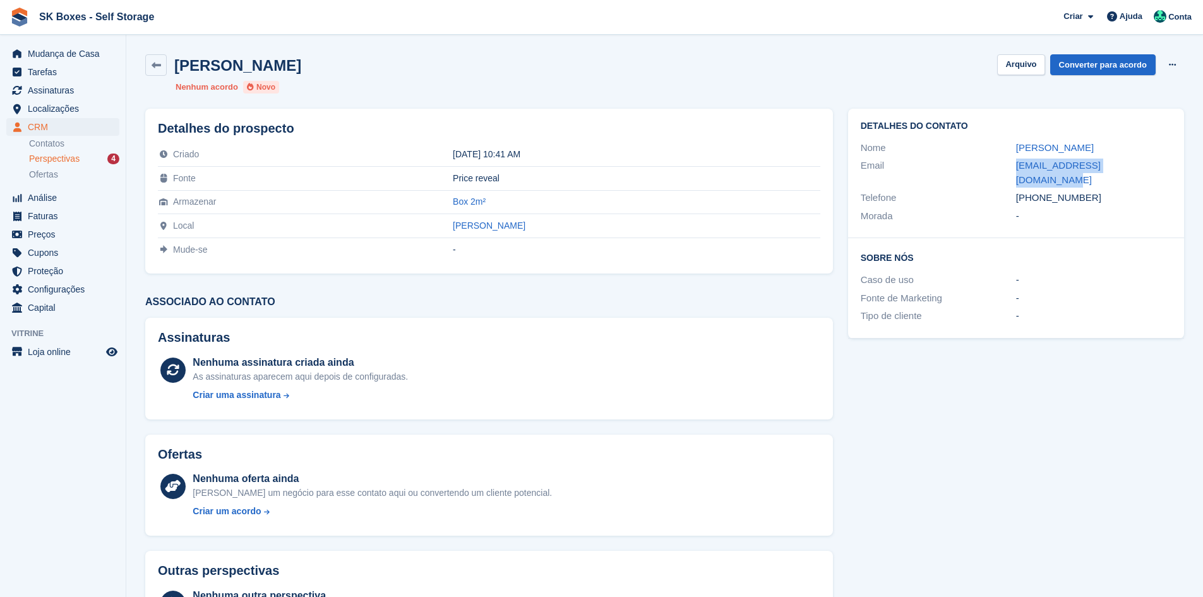
copy div "angelo.micael.40@gmail.com"
click at [1107, 209] on div "-" at bounding box center [1093, 216] width 155 height 15
drag, startPoint x: 1096, startPoint y: 185, endPoint x: 1038, endPoint y: 183, distance: 58.7
click at [1038, 191] on div "+351964780462" at bounding box center [1093, 198] width 155 height 15
copy div "964780462"
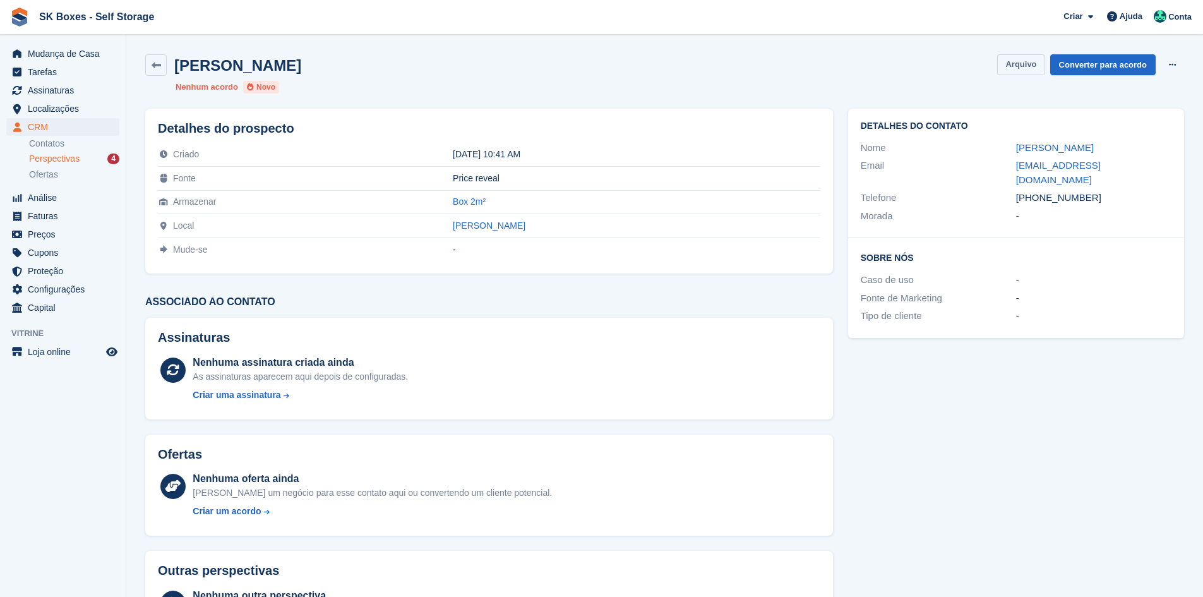
click at [1025, 64] on button "Arquivo" at bounding box center [1020, 64] width 47 height 21
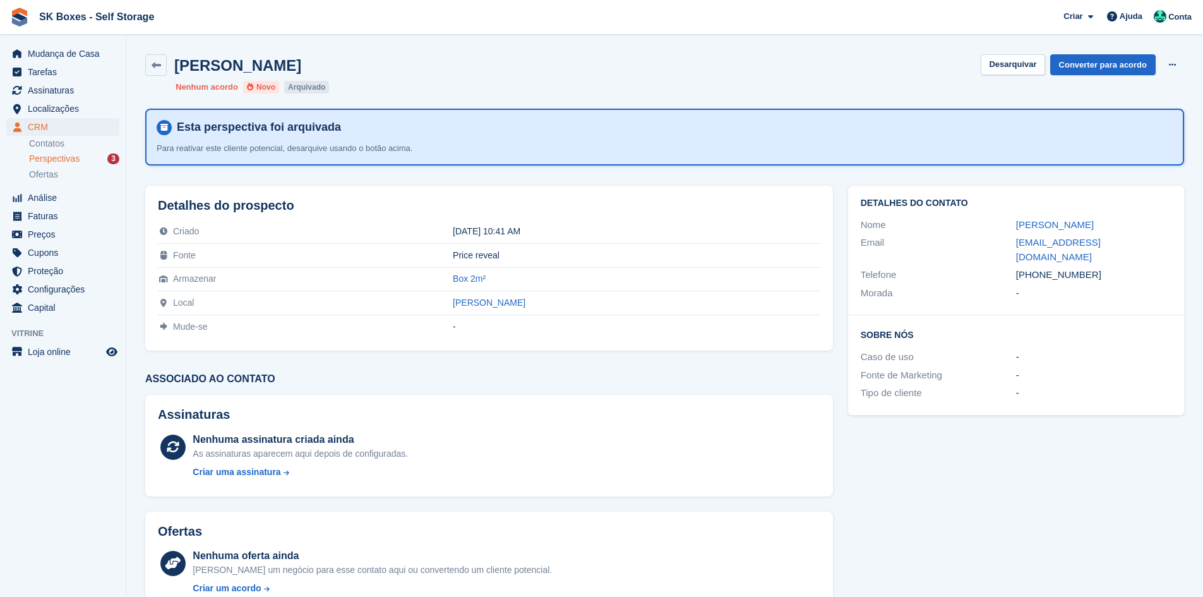
drag, startPoint x: 1092, startPoint y: 261, endPoint x: 1037, endPoint y: 268, distance: 56.0
click at [1037, 268] on div "+351964780462" at bounding box center [1093, 275] width 155 height 15
copy div "964780462"
click at [77, 158] on span "Perspectivas" at bounding box center [54, 159] width 51 height 12
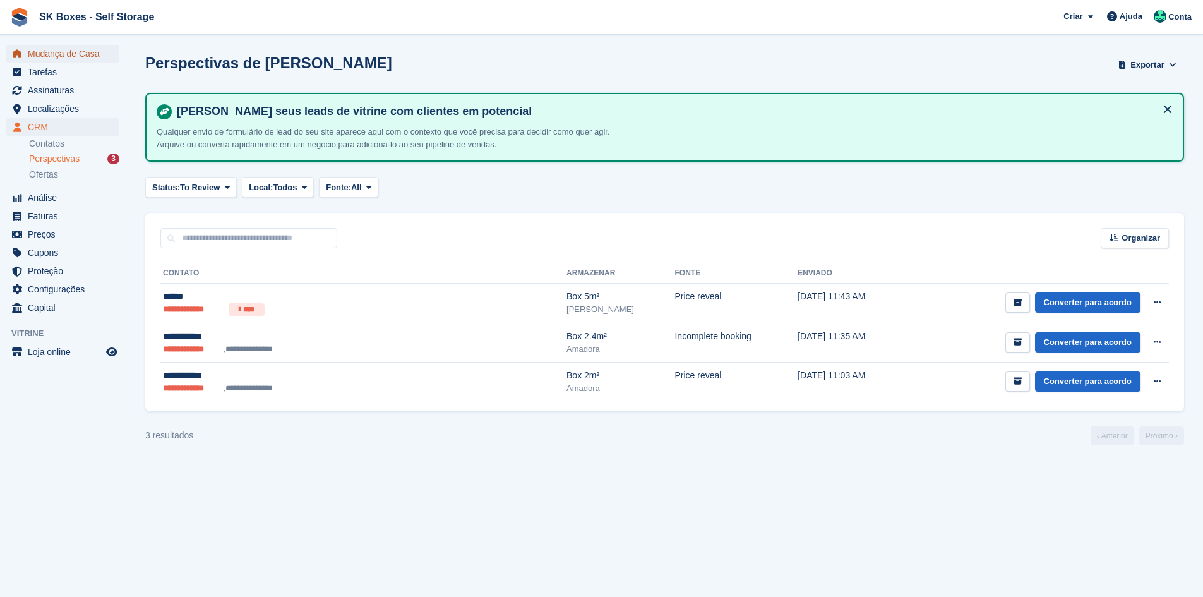
click at [73, 62] on span "Mudança de Casa" at bounding box center [66, 54] width 76 height 18
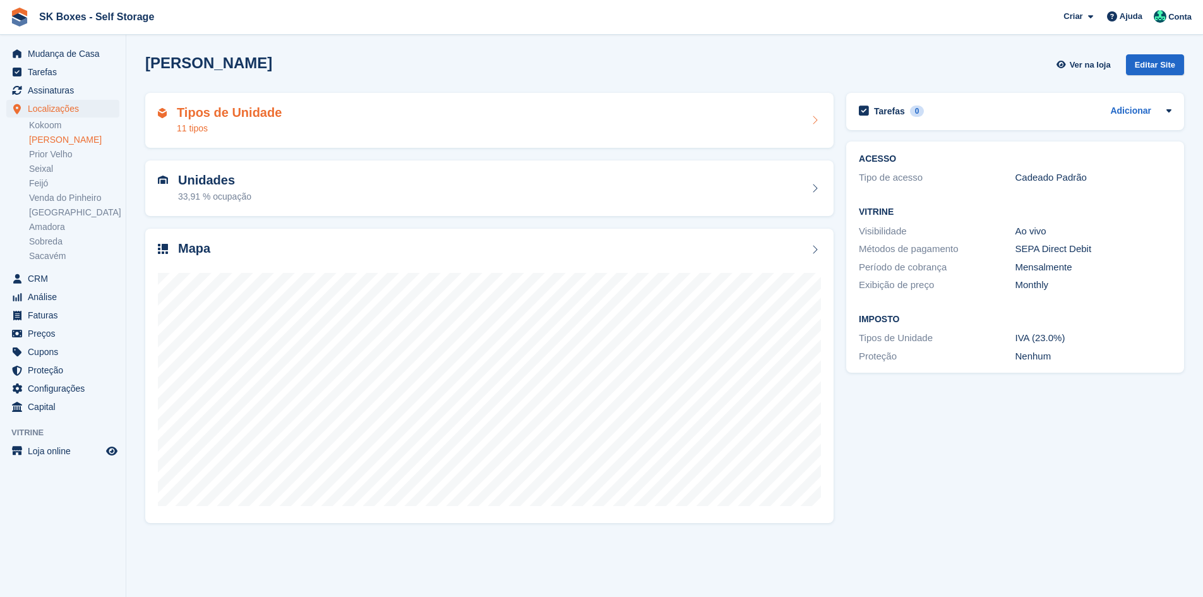
click at [229, 123] on div "11 tipos" at bounding box center [229, 128] width 105 height 13
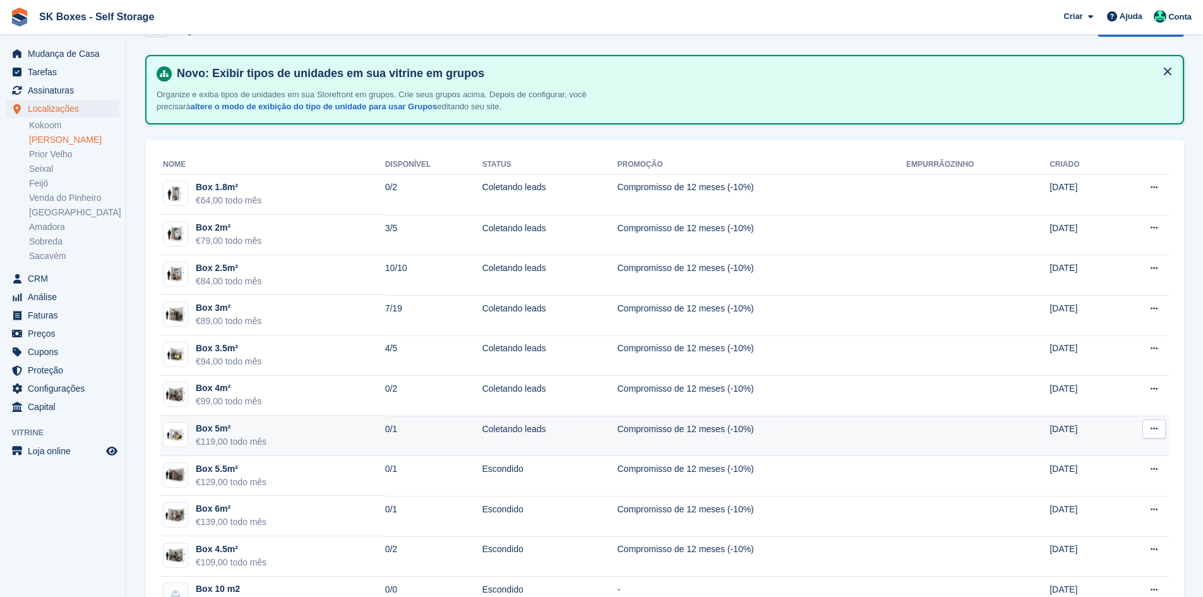
scroll to position [63, 0]
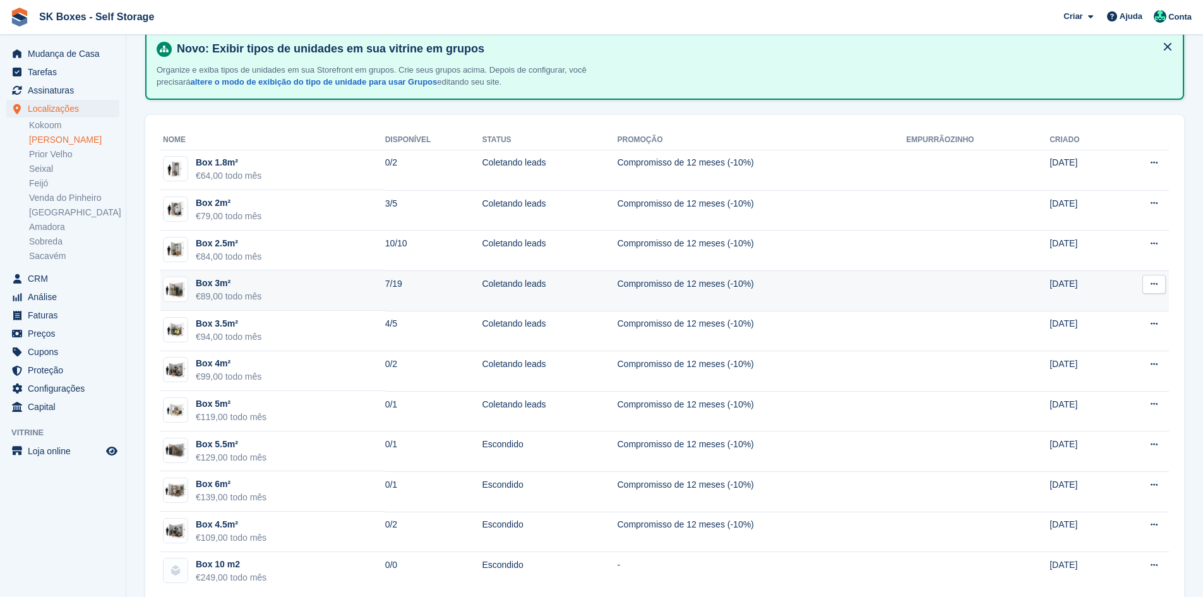
click at [302, 298] on td "Box 3m² €89,00 todo mês" at bounding box center [272, 290] width 225 height 40
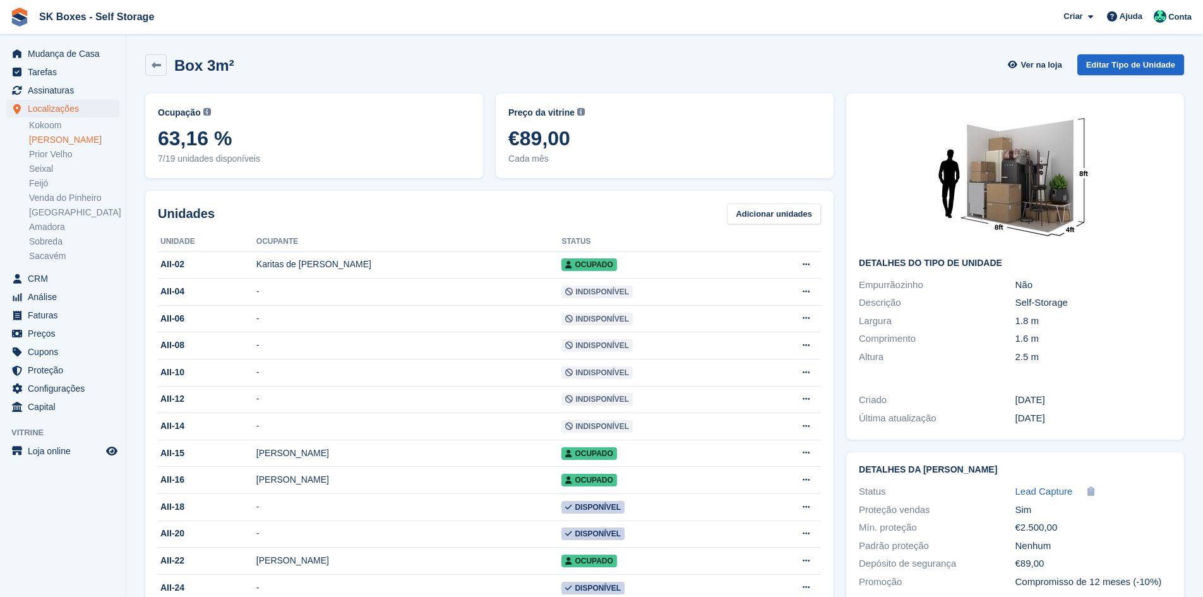
click at [165, 62] on link at bounding box center [155, 64] width 21 height 21
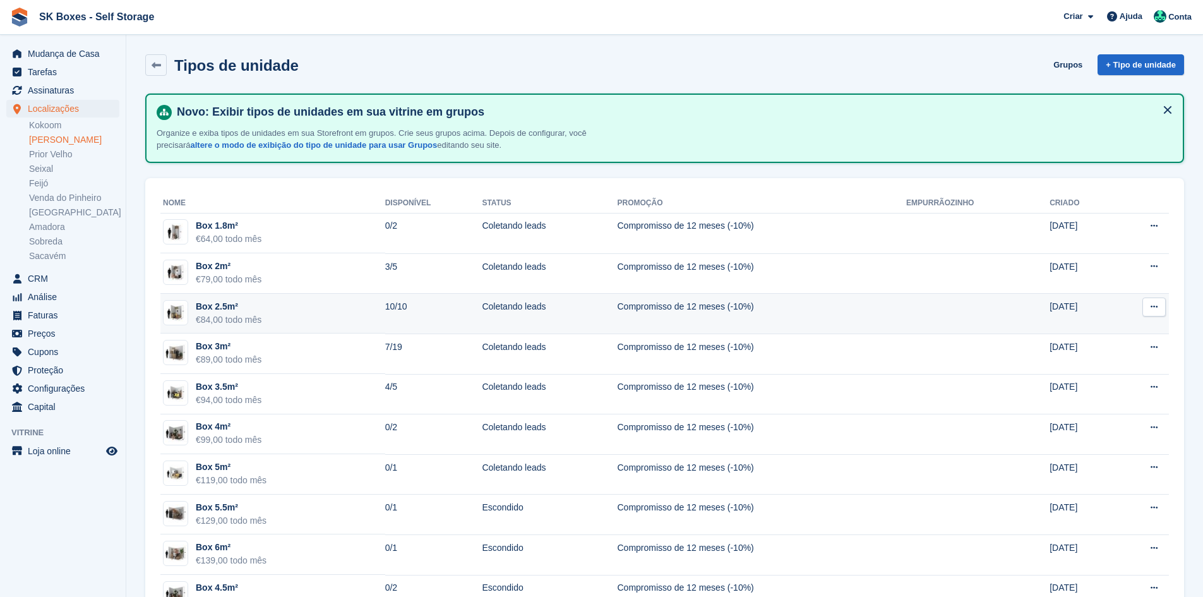
click at [261, 324] on td "Box 2.5m² €84,00 todo mês" at bounding box center [272, 314] width 225 height 40
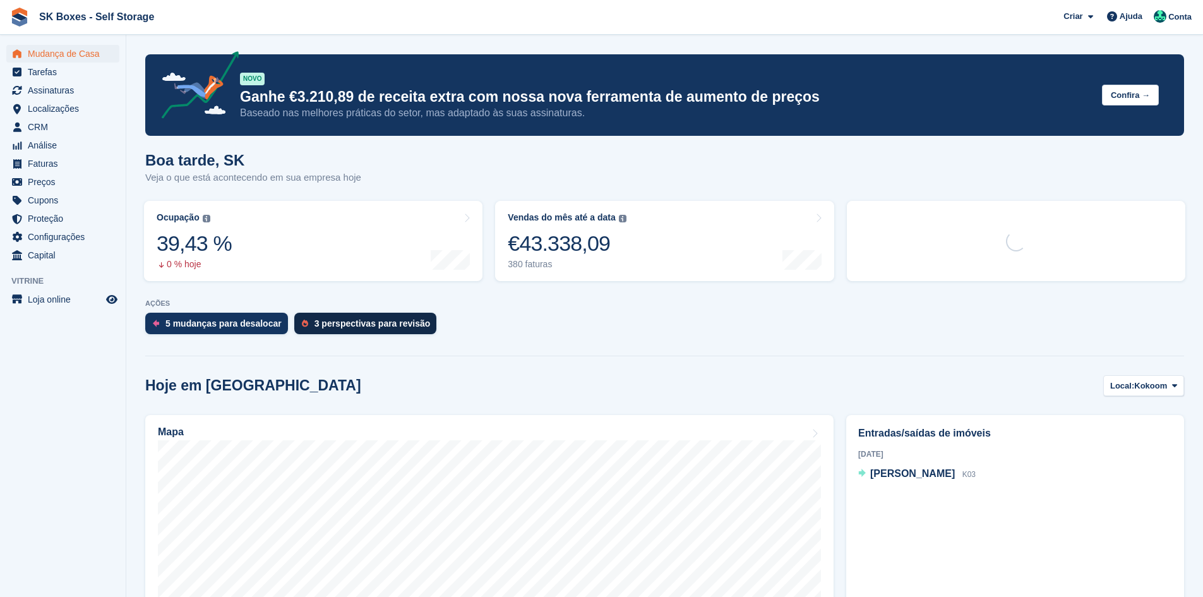
click at [330, 327] on div "3 perspectivas para revisão" at bounding box center [372, 323] width 116 height 10
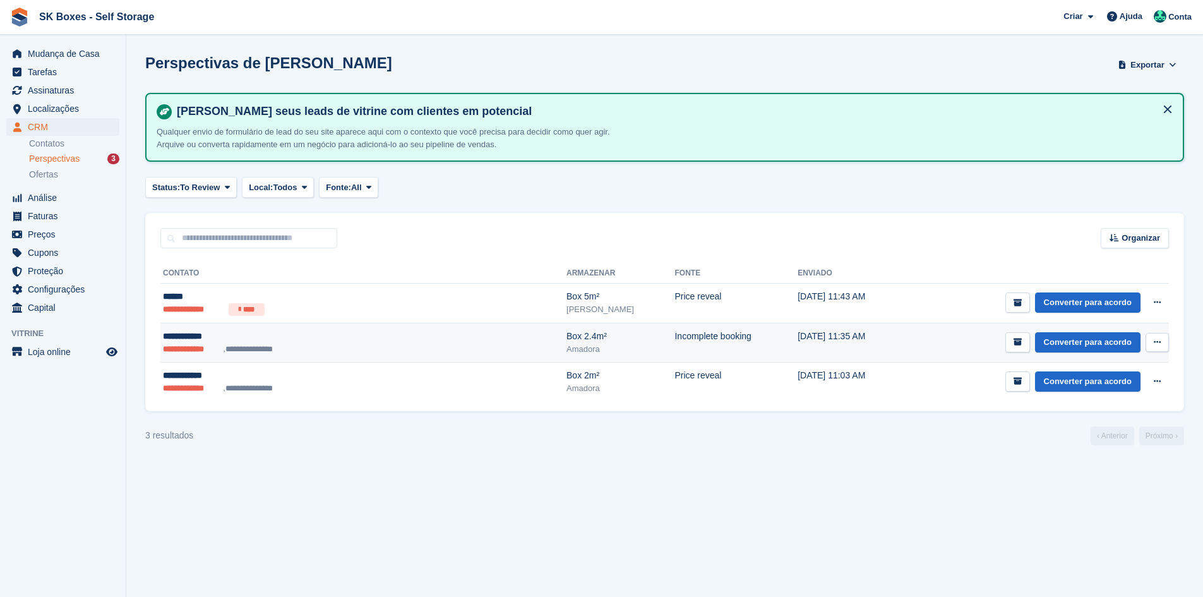
click at [316, 339] on div "**********" at bounding box center [288, 336] width 251 height 13
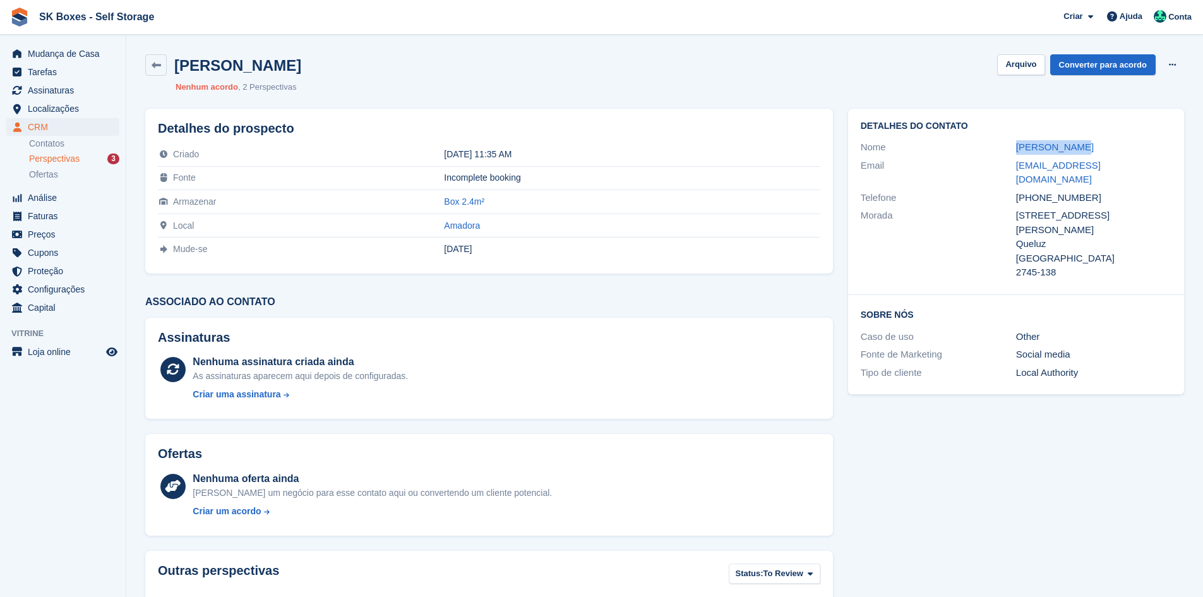
drag, startPoint x: 983, startPoint y: 142, endPoint x: 1090, endPoint y: 144, distance: 106.7
click at [1090, 144] on div "Nome [PERSON_NAME]" at bounding box center [1015, 147] width 311 height 18
copy div "[PERSON_NAME]"
click at [1097, 191] on div "[PHONE_NUMBER]" at bounding box center [1093, 198] width 155 height 15
drag, startPoint x: 1097, startPoint y: 181, endPoint x: 1037, endPoint y: 180, distance: 60.6
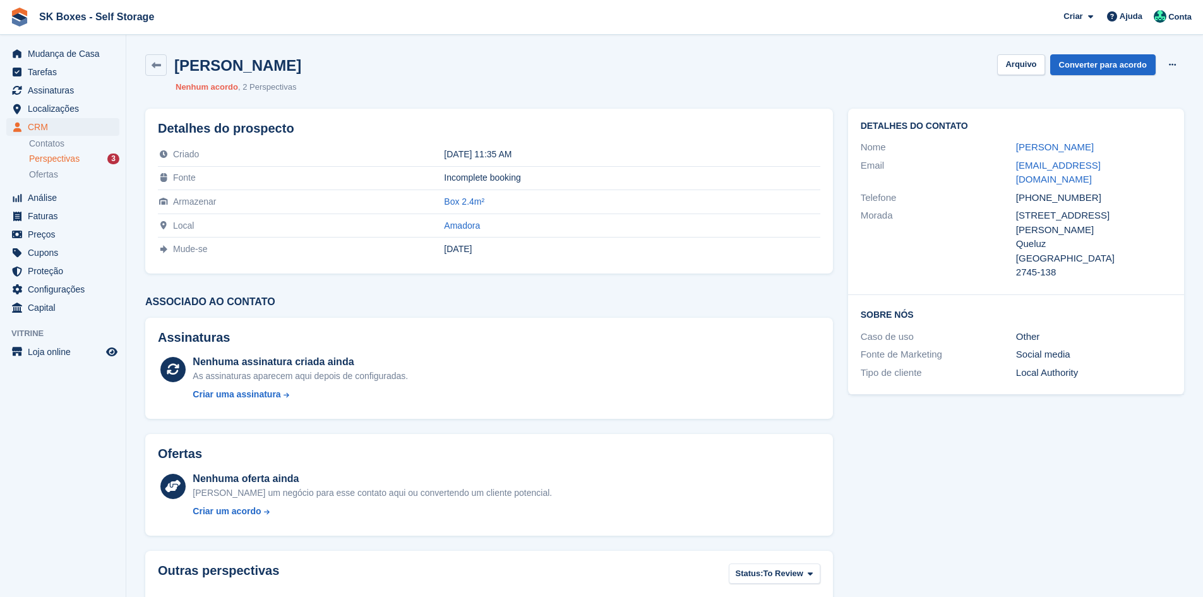
click at [1037, 191] on div "[PHONE_NUMBER]" at bounding box center [1093, 198] width 155 height 15
click at [1100, 191] on div "[PHONE_NUMBER]" at bounding box center [1093, 198] width 155 height 15
click at [1088, 191] on div "[PHONE_NUMBER]" at bounding box center [1093, 198] width 155 height 15
drag, startPoint x: 1037, startPoint y: 187, endPoint x: 1095, endPoint y: 177, distance: 58.2
click at [1095, 191] on div "+351913530060" at bounding box center [1093, 198] width 155 height 15
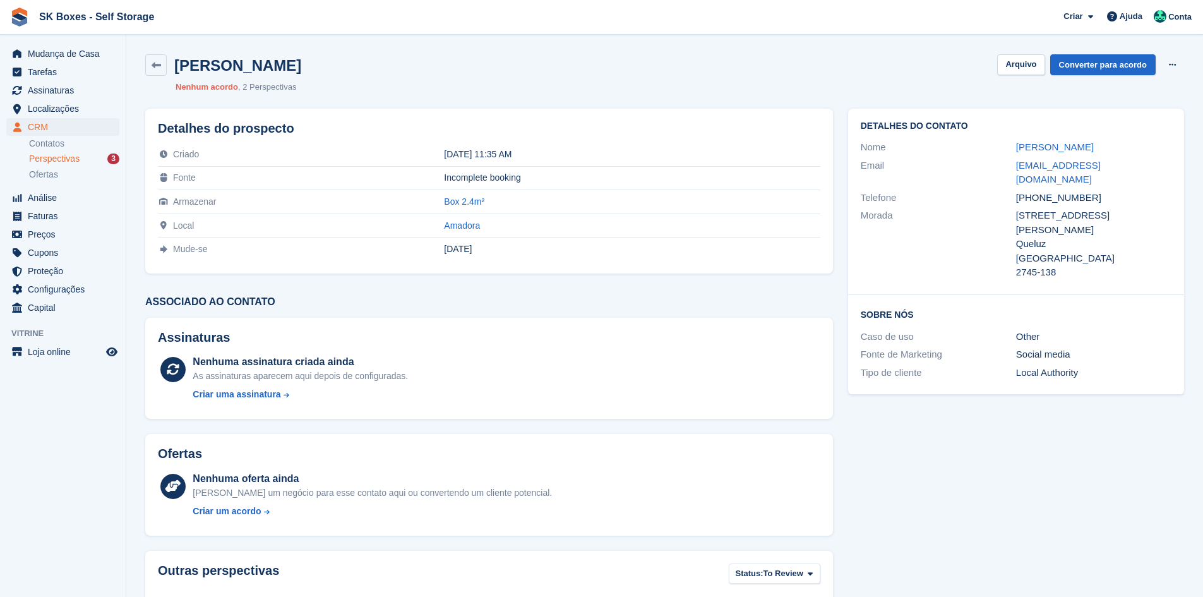
copy div "913530060"
click at [996, 208] on div "Morada" at bounding box center [937, 243] width 155 height 71
drag, startPoint x: 1091, startPoint y: 179, endPoint x: 1013, endPoint y: 205, distance: 81.6
click at [1034, 191] on div "+351913530060" at bounding box center [1093, 198] width 155 height 15
copy div "1913530060"
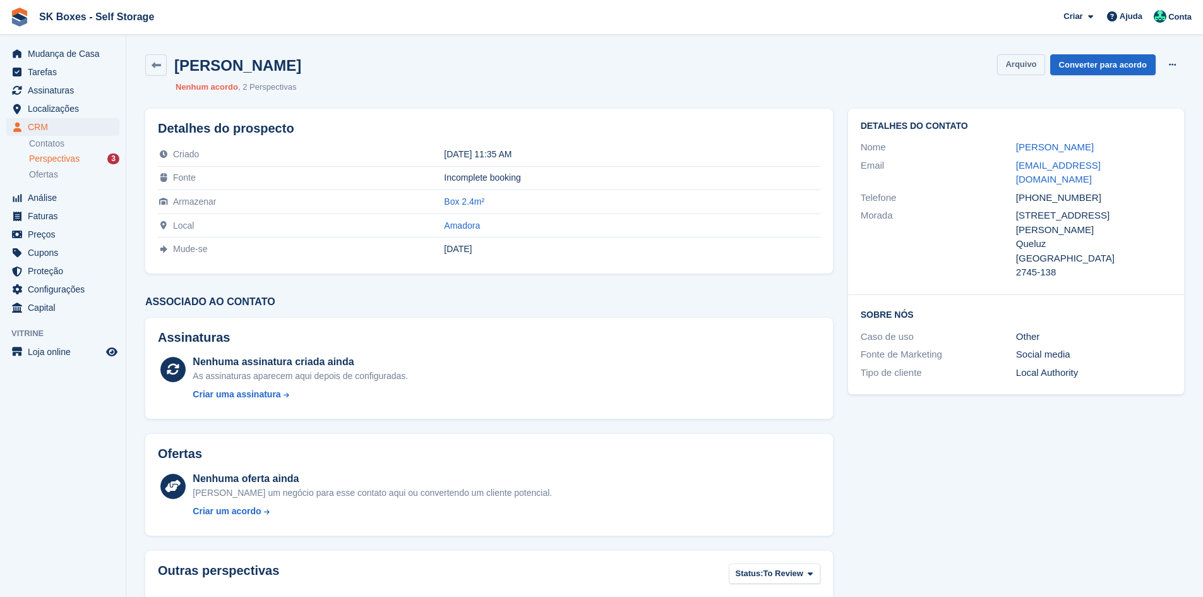
click at [1032, 69] on button "Arquivo" at bounding box center [1020, 64] width 47 height 21
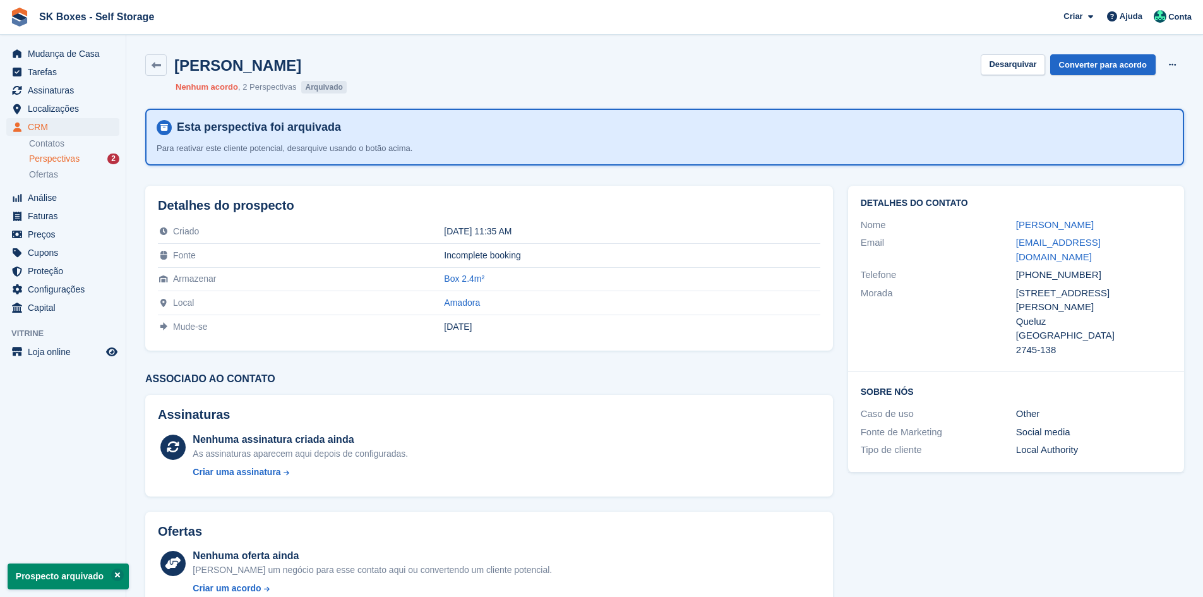
click at [96, 159] on div "Perspectivas 2" at bounding box center [74, 159] width 90 height 12
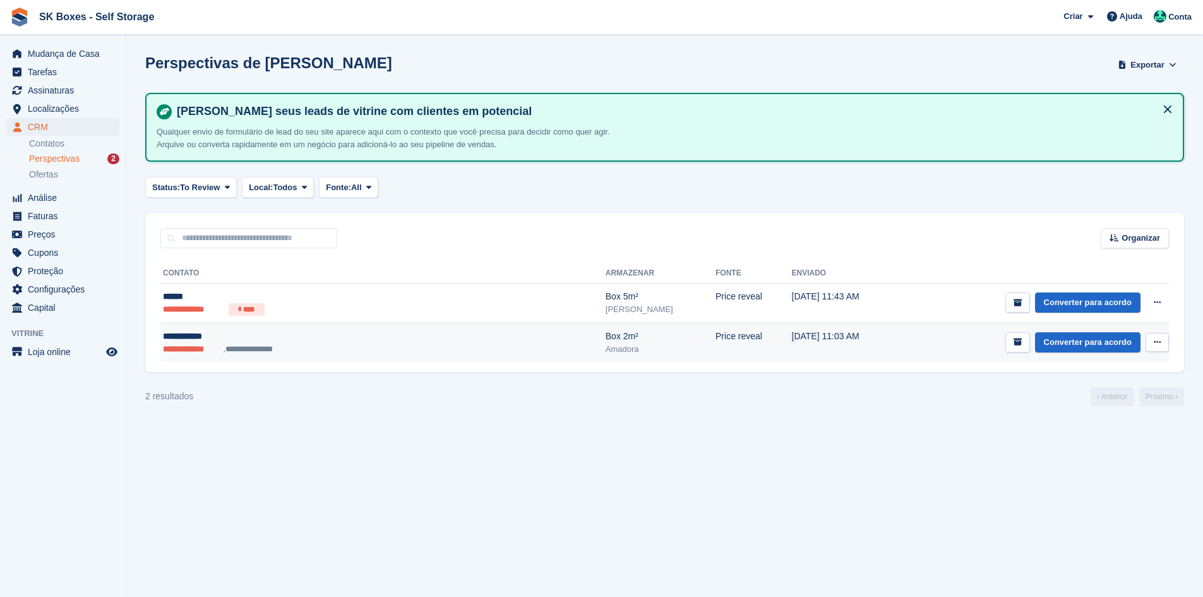
click at [792, 336] on td "02 Oct, 11:03 AM" at bounding box center [847, 342] width 110 height 39
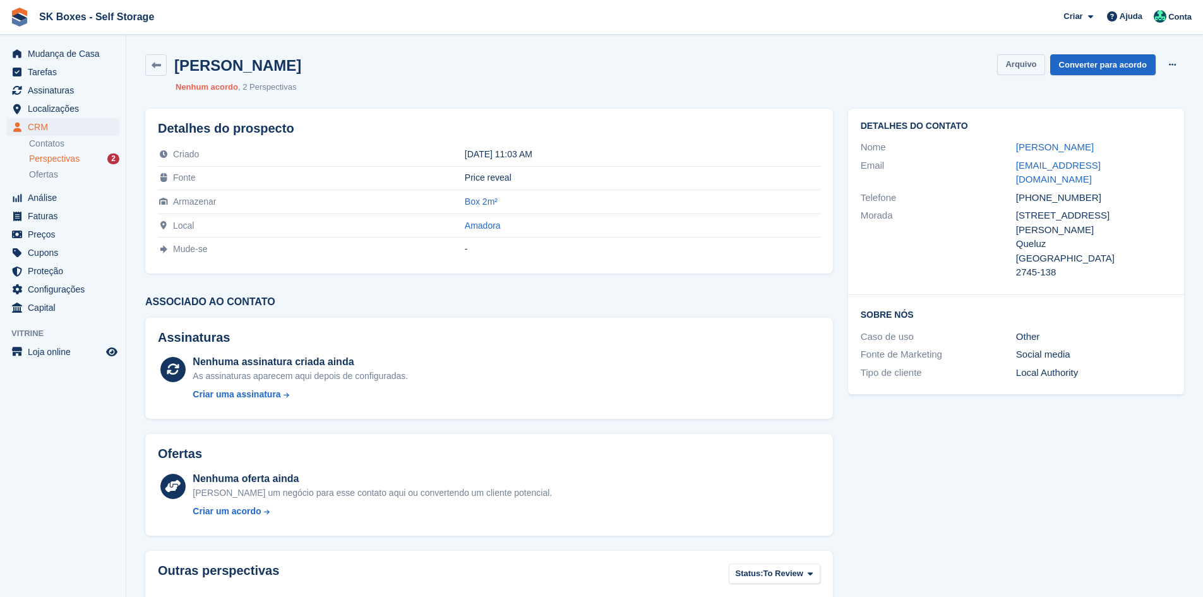
click at [1019, 60] on button "Arquivo" at bounding box center [1020, 64] width 47 height 21
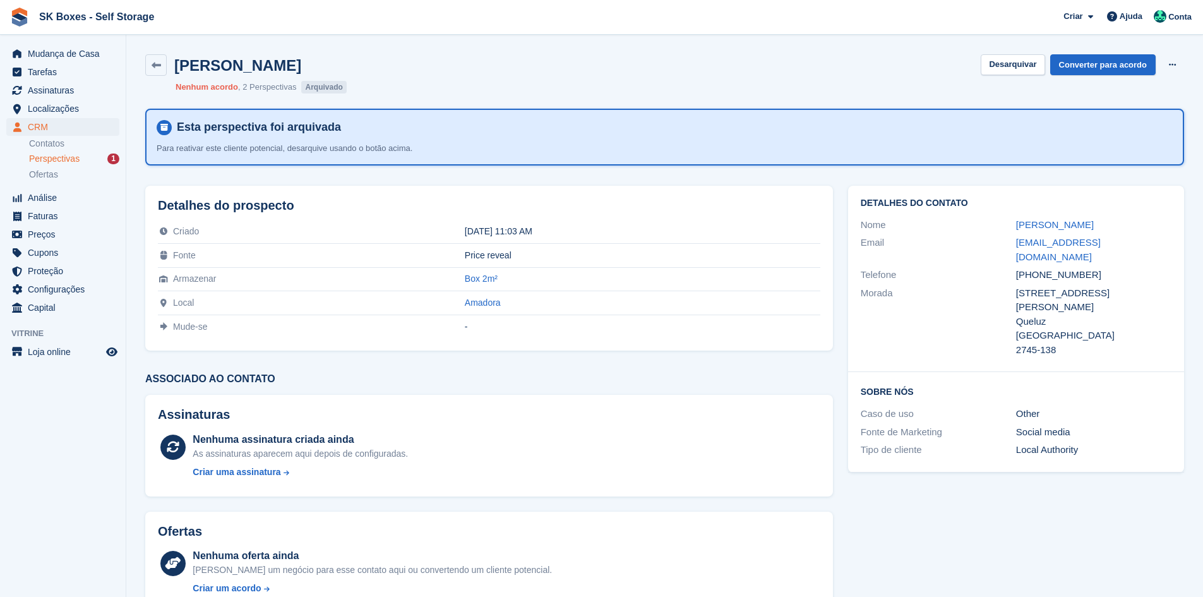
click at [77, 162] on span "Perspectivas" at bounding box center [54, 159] width 51 height 12
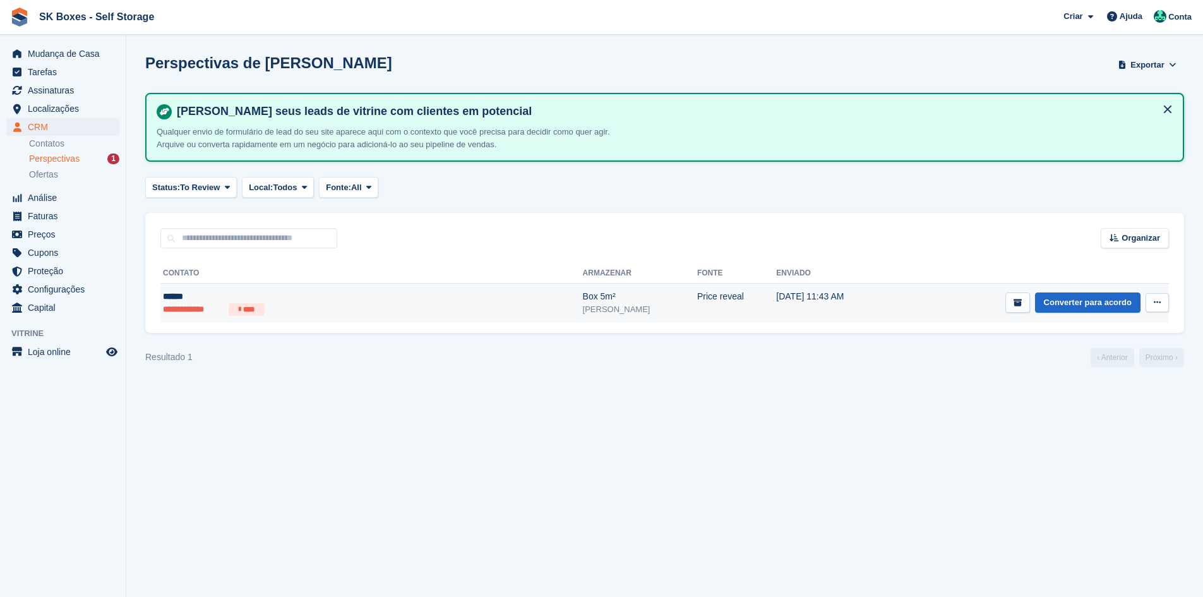
click at [368, 307] on ul "**********" at bounding box center [286, 309] width 246 height 13
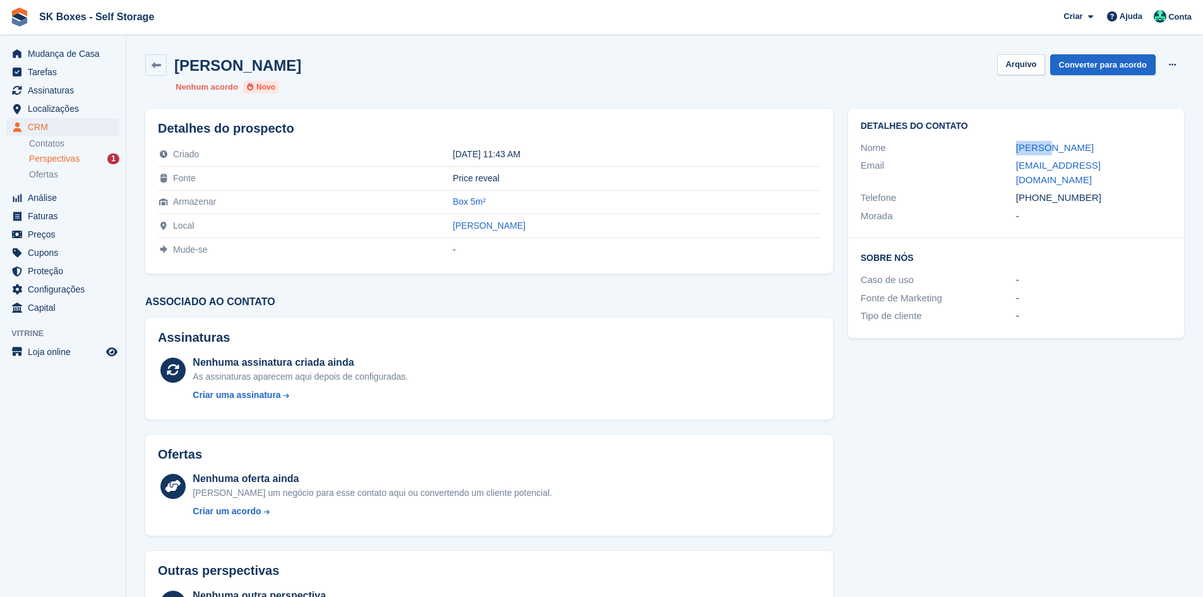
drag, startPoint x: 1001, startPoint y: 155, endPoint x: 1052, endPoint y: 153, distance: 51.1
click at [1052, 153] on div "Nome [PERSON_NAME]" at bounding box center [1015, 148] width 311 height 18
copy div "[PERSON_NAME]"
drag, startPoint x: 1001, startPoint y: 162, endPoint x: 1152, endPoint y: 173, distance: 151.9
click at [1152, 173] on div "Email danhartleybcn@gmail.com" at bounding box center [1015, 173] width 311 height 32
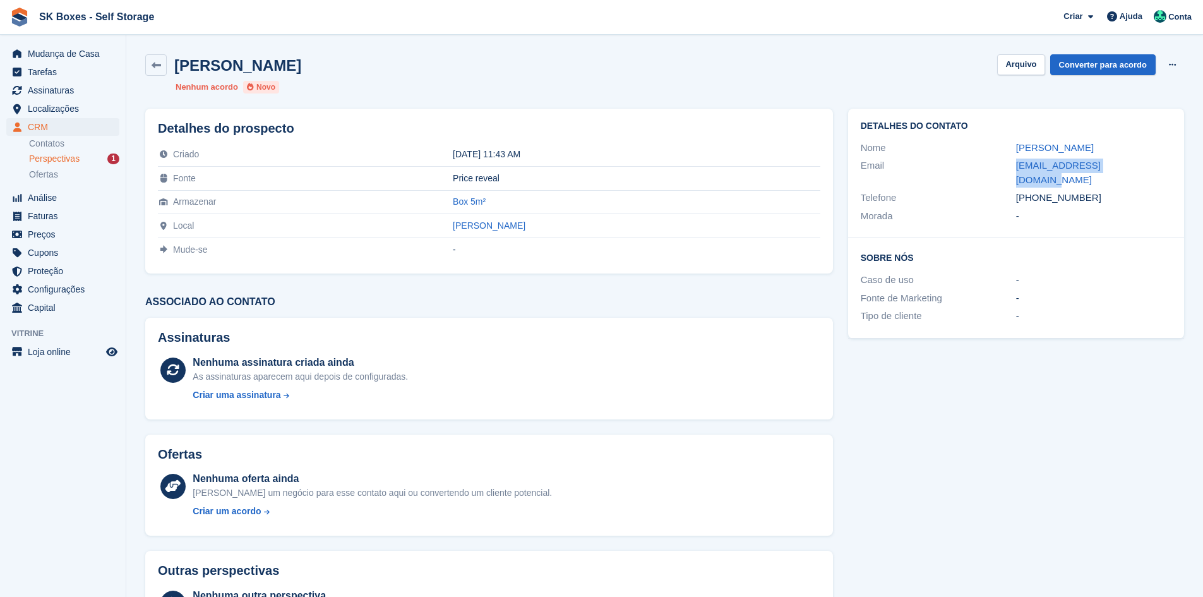
copy div "danhartleybcn@gmail.com"
drag, startPoint x: 1088, startPoint y: 187, endPoint x: 1037, endPoint y: 187, distance: 51.8
click at [1037, 191] on div "+351967256941" at bounding box center [1093, 198] width 155 height 15
copy div "967256941"
click at [1062, 209] on div "-" at bounding box center [1093, 216] width 155 height 15
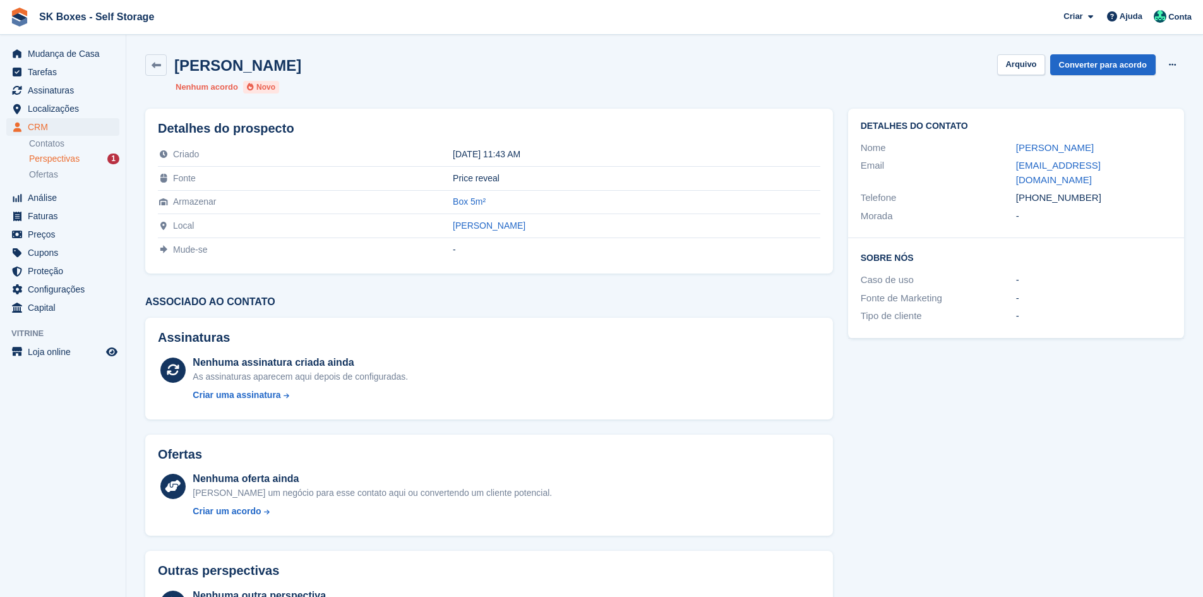
drag, startPoint x: 1091, startPoint y: 182, endPoint x: 1037, endPoint y: 186, distance: 53.7
click at [1037, 191] on div "+351967256941" at bounding box center [1093, 198] width 155 height 15
copy div "967256941"
click at [62, 153] on span "Perspectivas" at bounding box center [54, 159] width 51 height 12
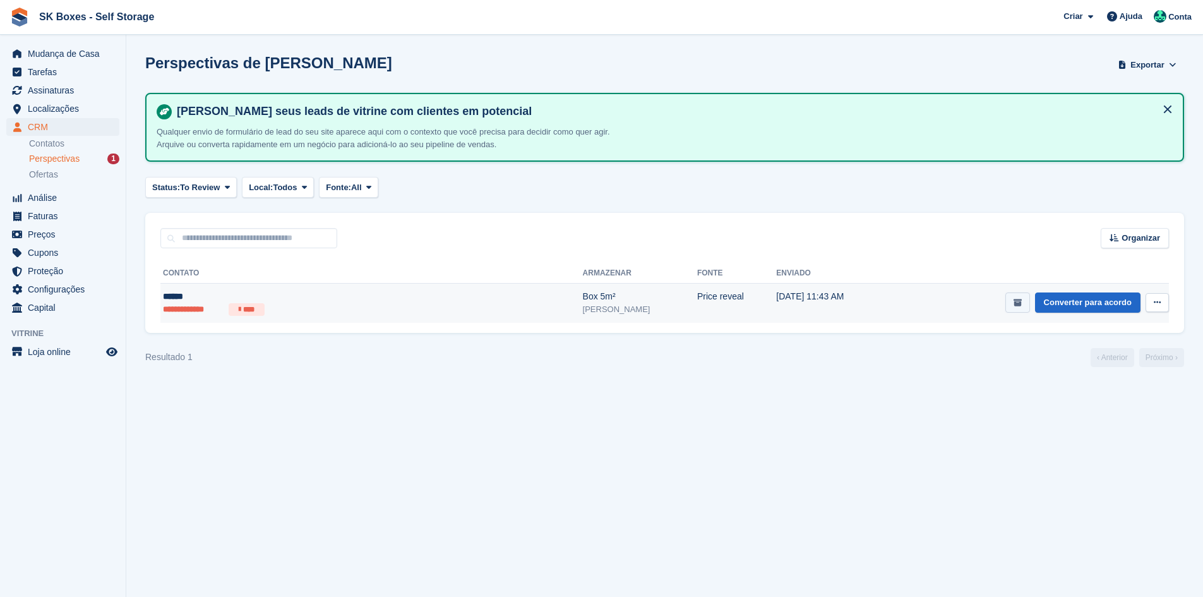
click at [1014, 300] on button "submit" at bounding box center [1017, 302] width 25 height 21
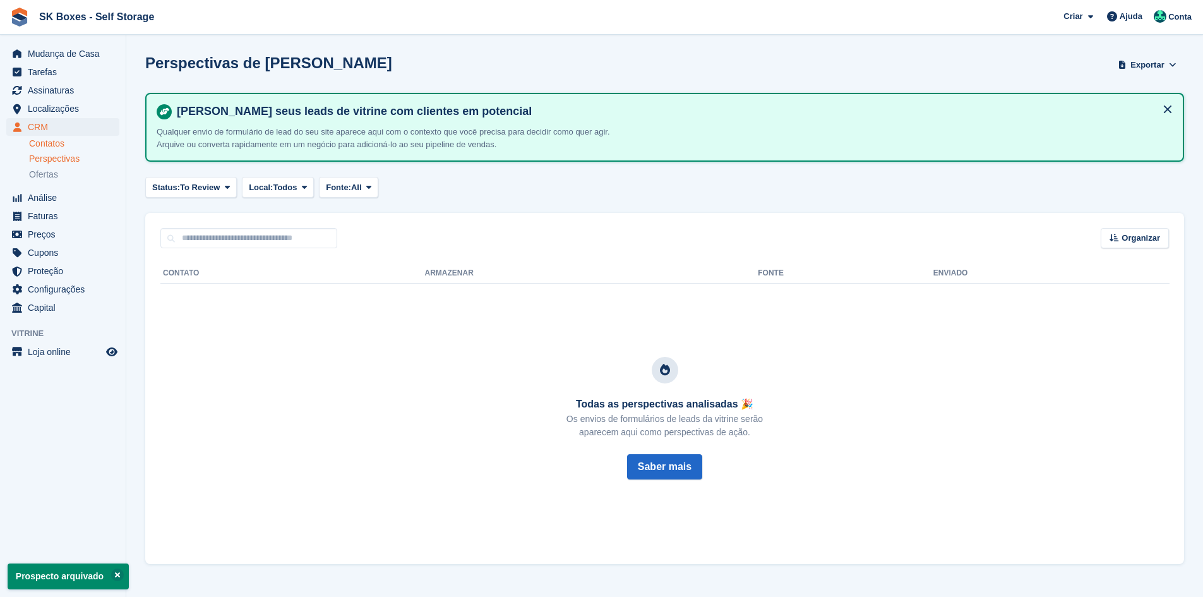
click at [66, 140] on link "Contatos" at bounding box center [74, 144] width 90 height 12
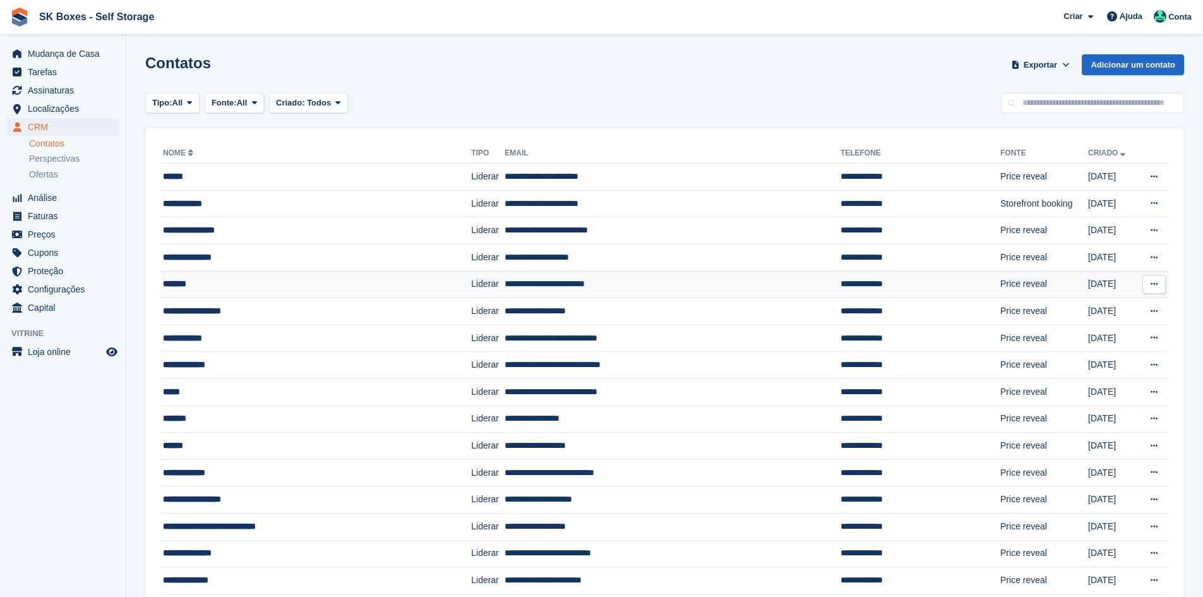
click at [212, 284] on div "*******" at bounding box center [289, 283] width 253 height 13
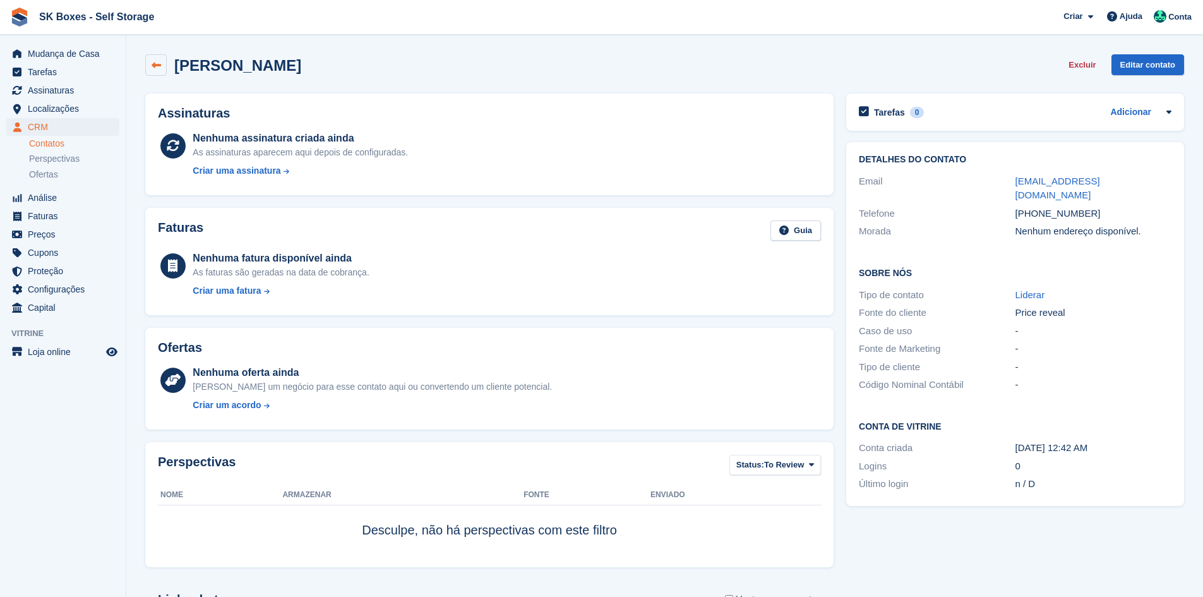
click at [160, 69] on icon at bounding box center [156, 65] width 9 height 9
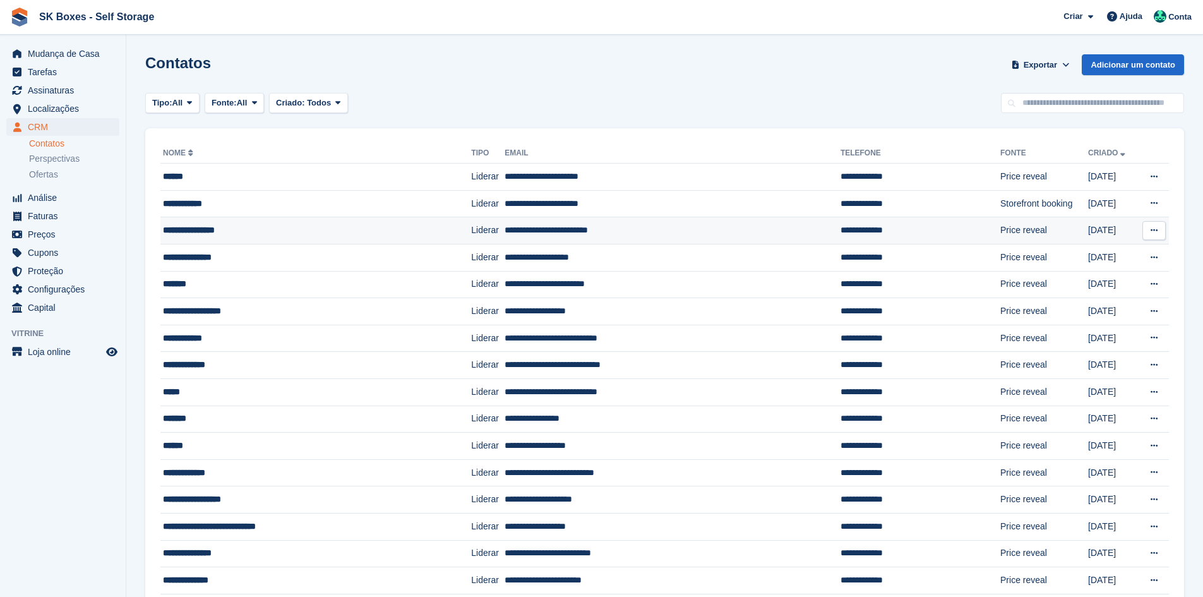
click at [262, 234] on div "**********" at bounding box center [289, 229] width 253 height 13
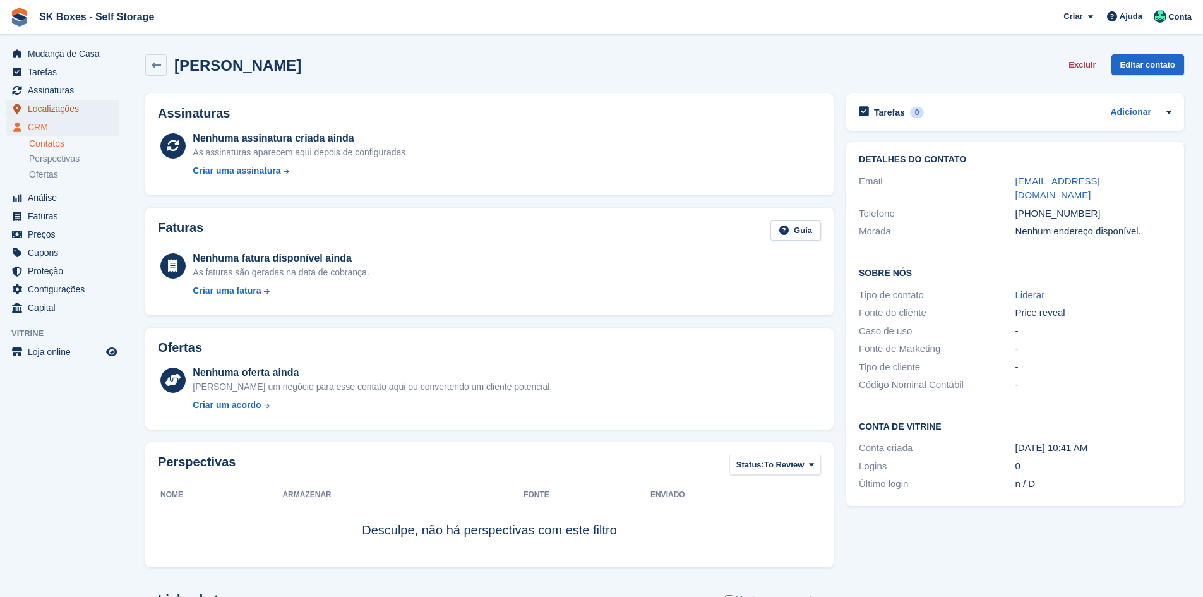
click at [40, 108] on span "Localizações" at bounding box center [66, 109] width 76 height 18
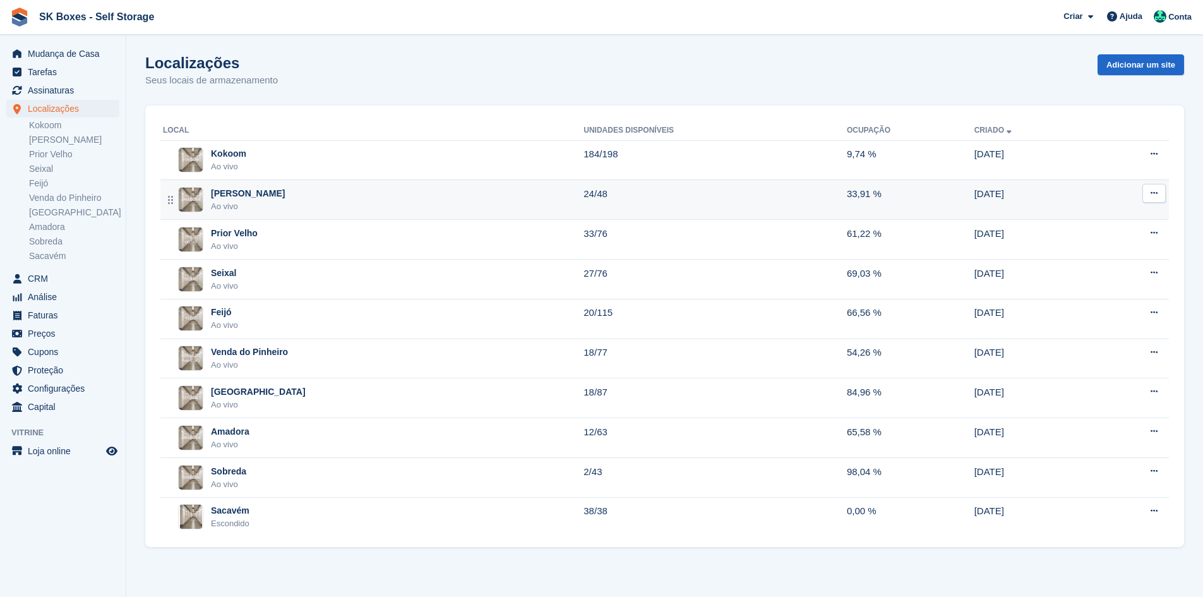
click at [251, 194] on div "[PERSON_NAME]" at bounding box center [248, 193] width 74 height 13
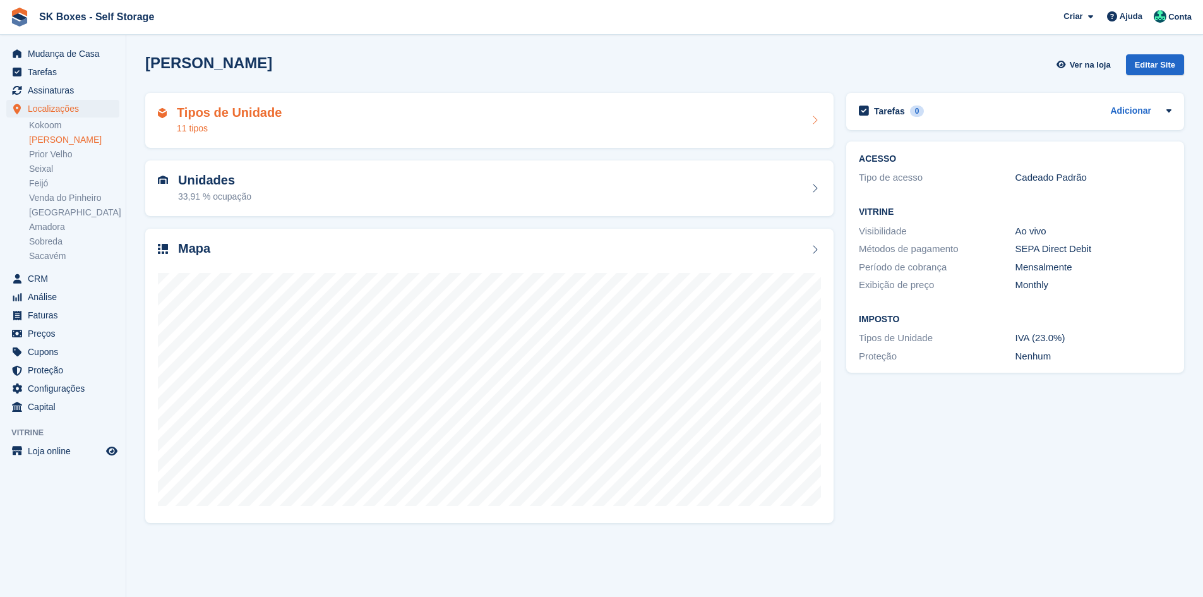
click at [377, 126] on div "Tipos de Unidade 11 tipos" at bounding box center [489, 120] width 663 height 30
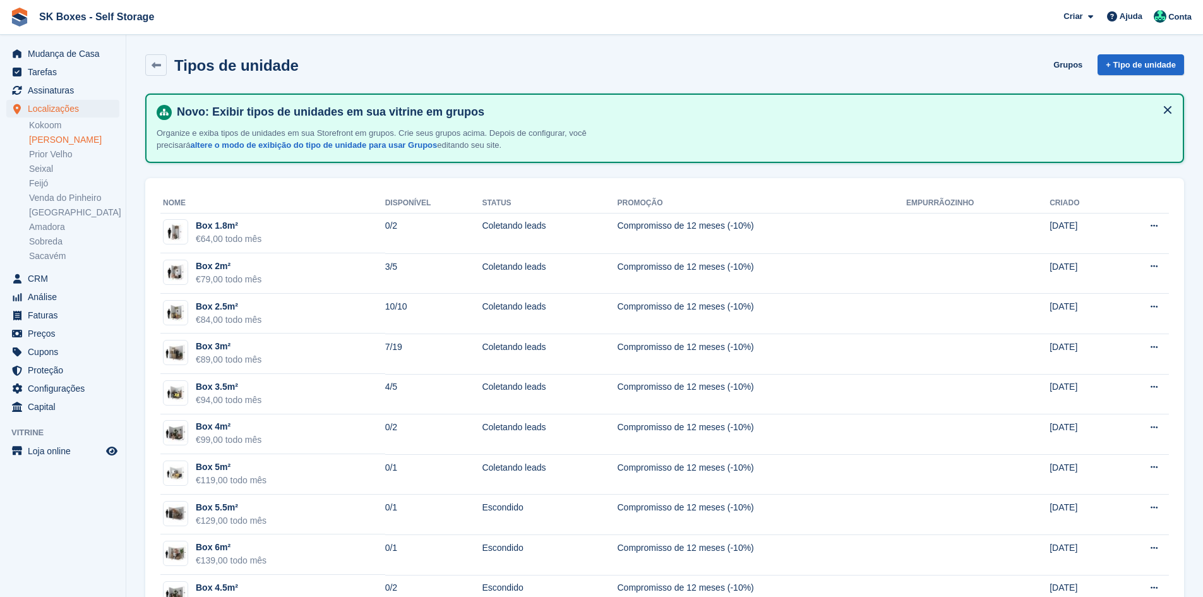
click at [297, 345] on td "Box 3m² €89,00 todo mês" at bounding box center [272, 353] width 225 height 40
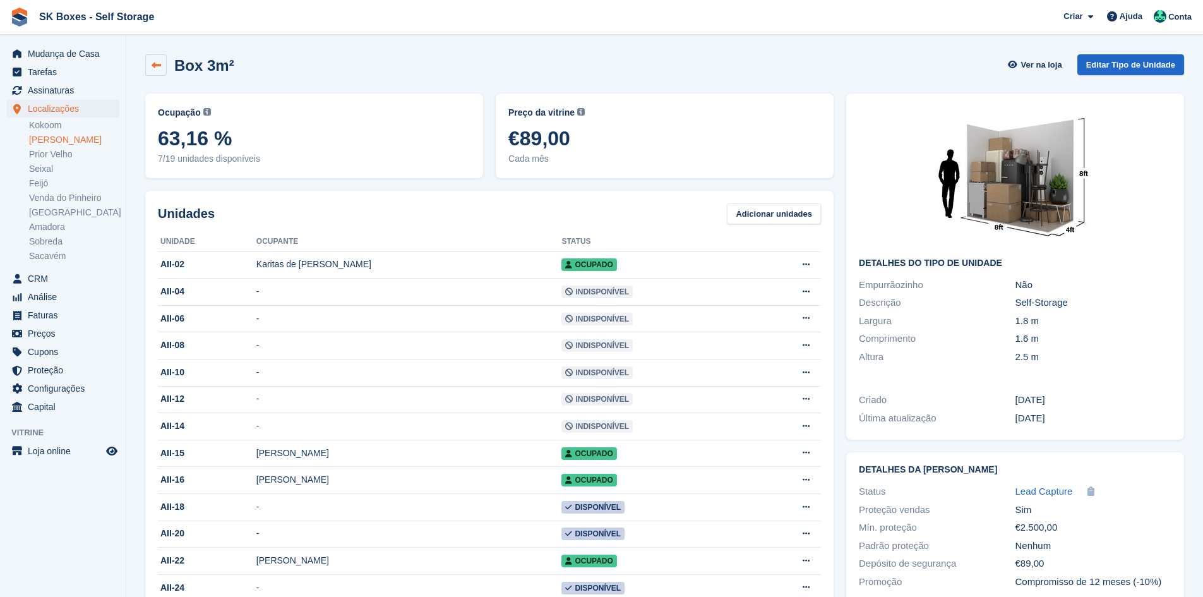
click at [148, 67] on link at bounding box center [155, 64] width 21 height 21
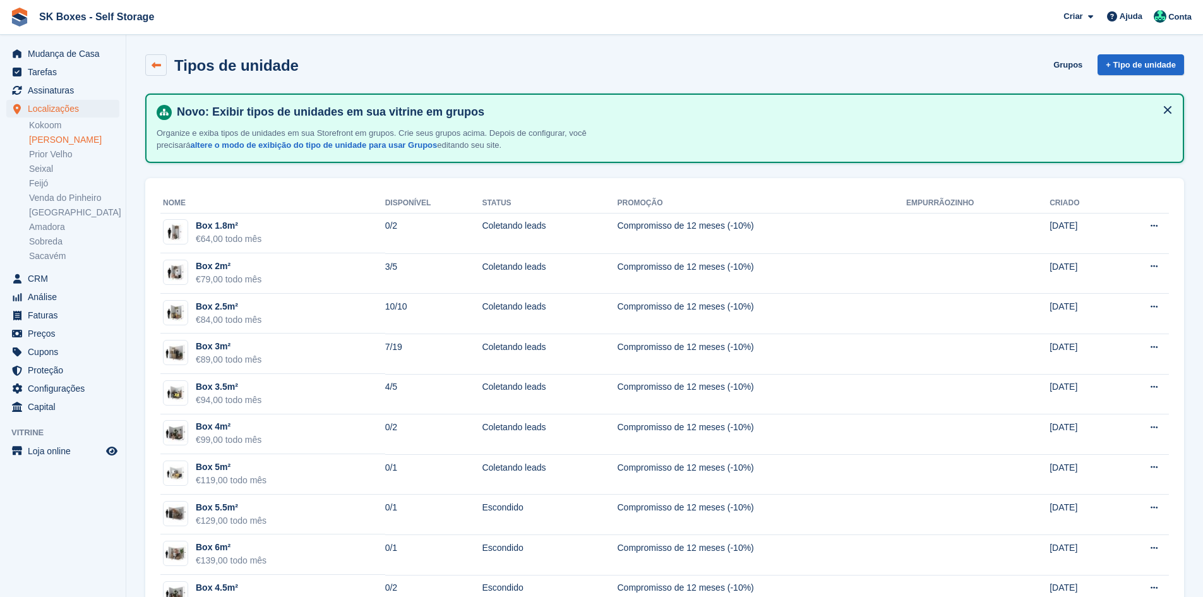
click at [155, 68] on icon at bounding box center [156, 65] width 9 height 9
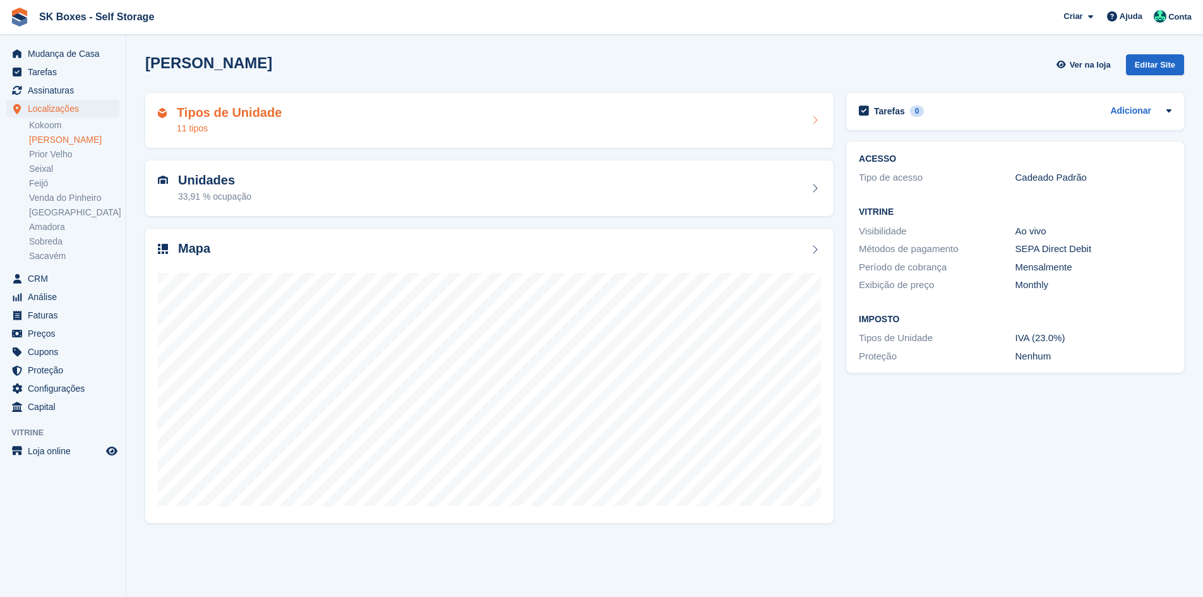
click at [264, 134] on div "11 tipos" at bounding box center [229, 128] width 105 height 13
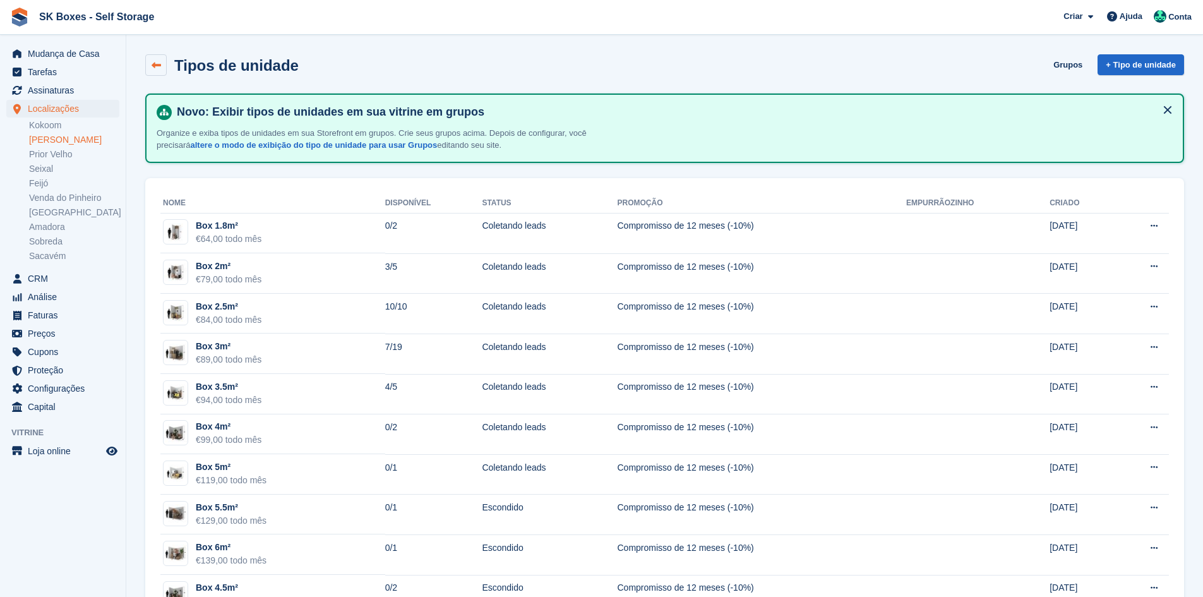
click at [153, 59] on link at bounding box center [155, 64] width 21 height 21
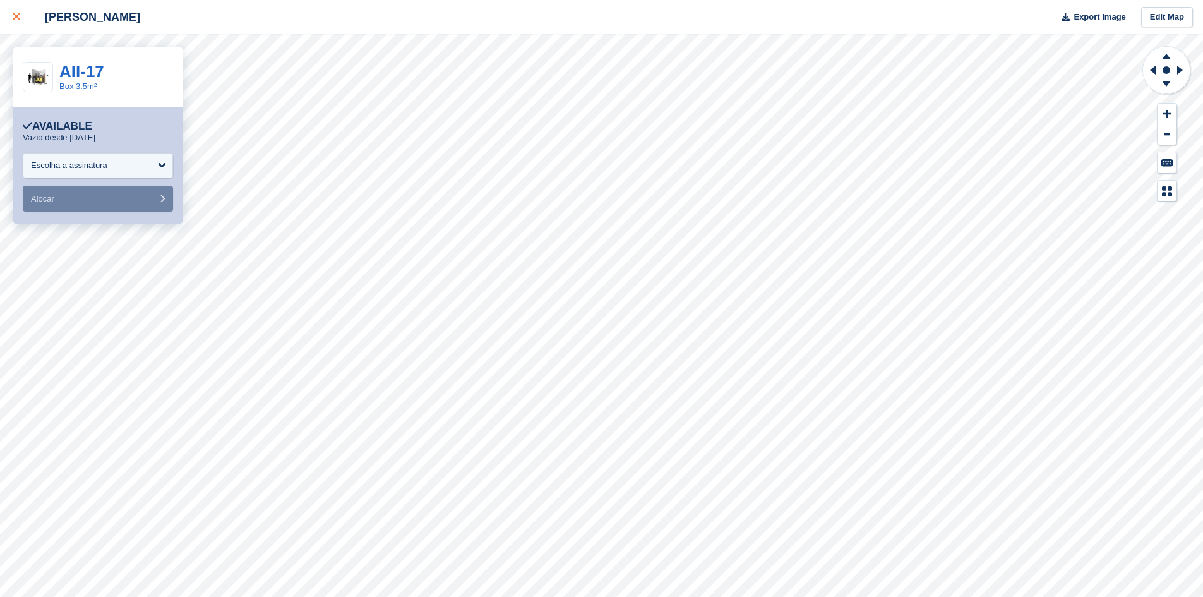
click at [15, 20] on icon at bounding box center [17, 17] width 8 height 8
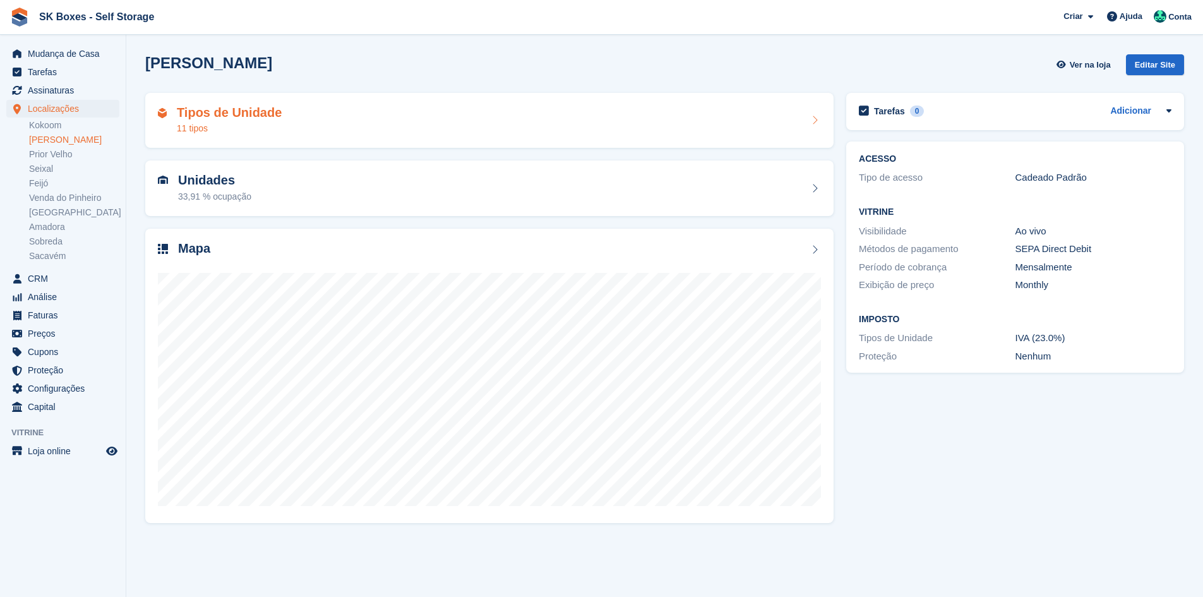
click at [232, 120] on h2 "Tipos de Unidade" at bounding box center [229, 112] width 105 height 15
